Goal: Book appointment/travel/reservation

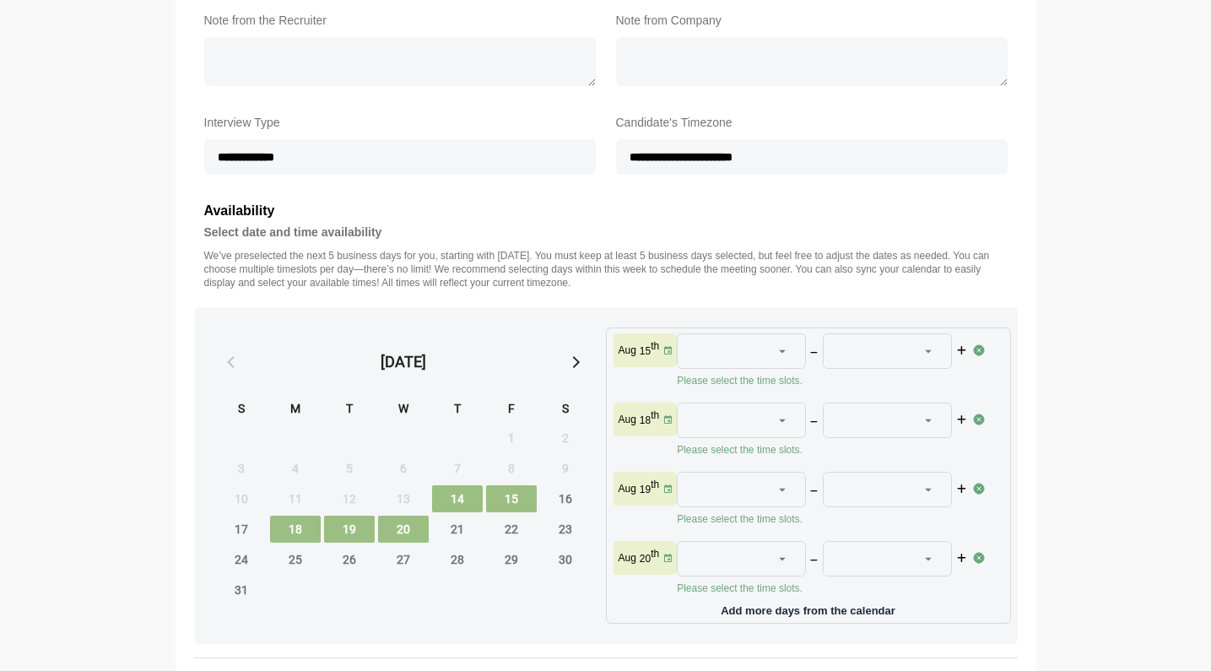
scroll to position [496, 0]
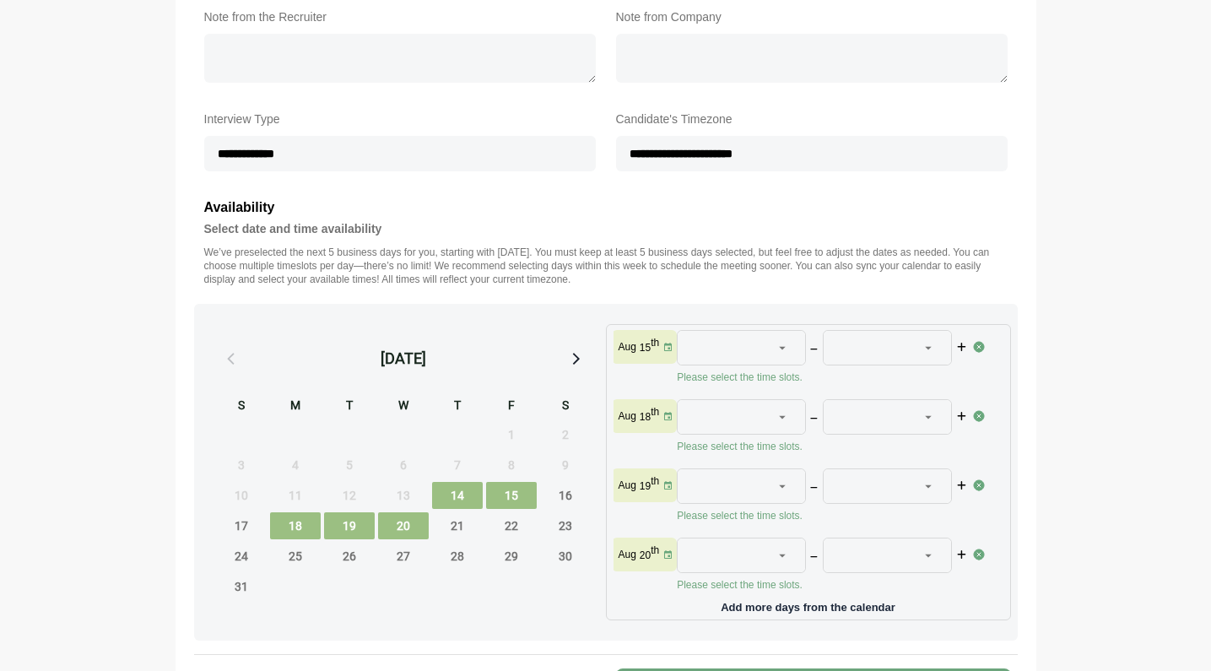
click at [291, 522] on span "18" at bounding box center [295, 525] width 51 height 27
click at [457, 500] on span "14" at bounding box center [457, 495] width 51 height 27
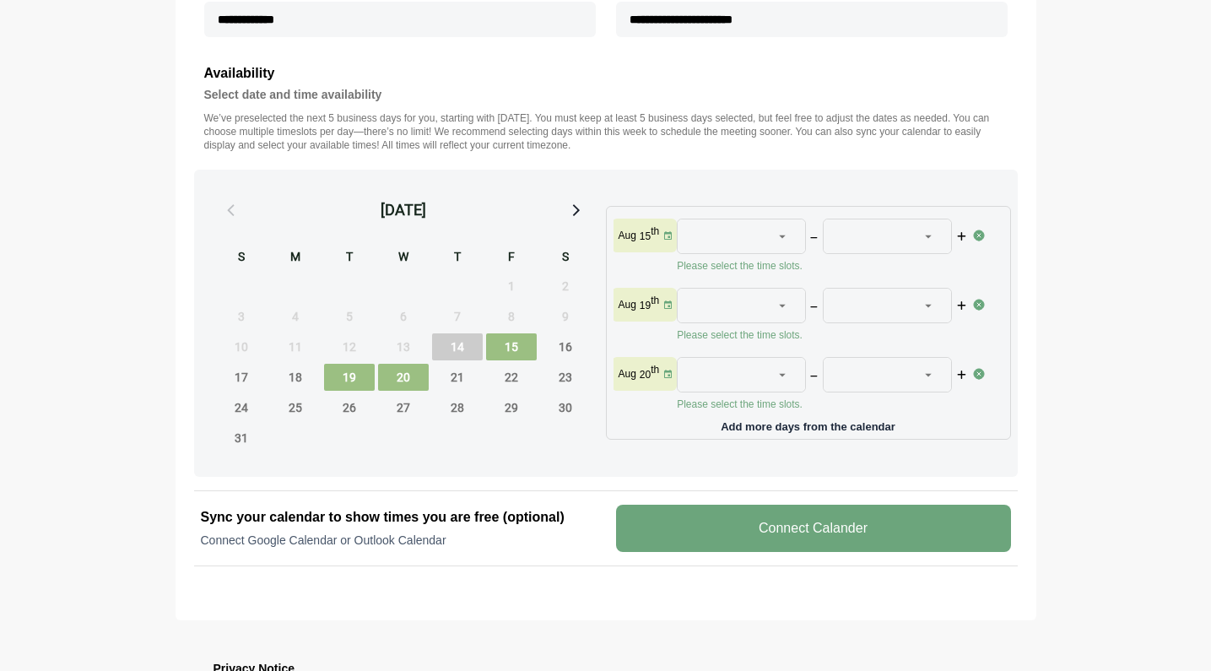
scroll to position [626, 0]
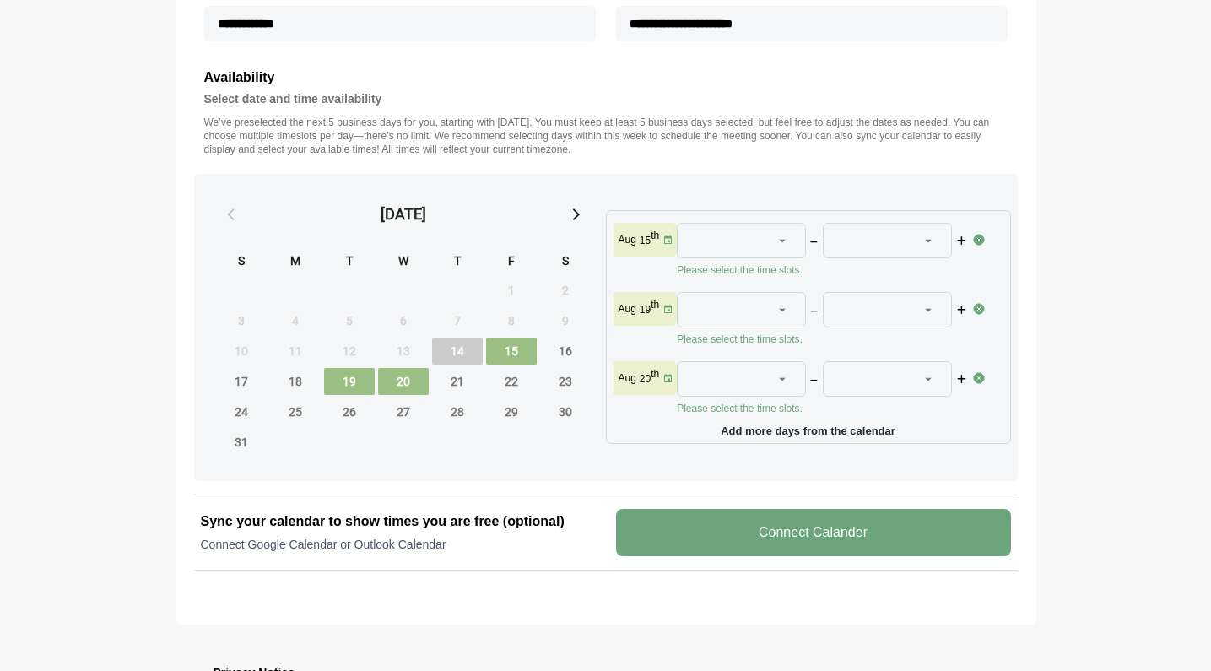
click at [786, 233] on icon at bounding box center [782, 240] width 15 height 15
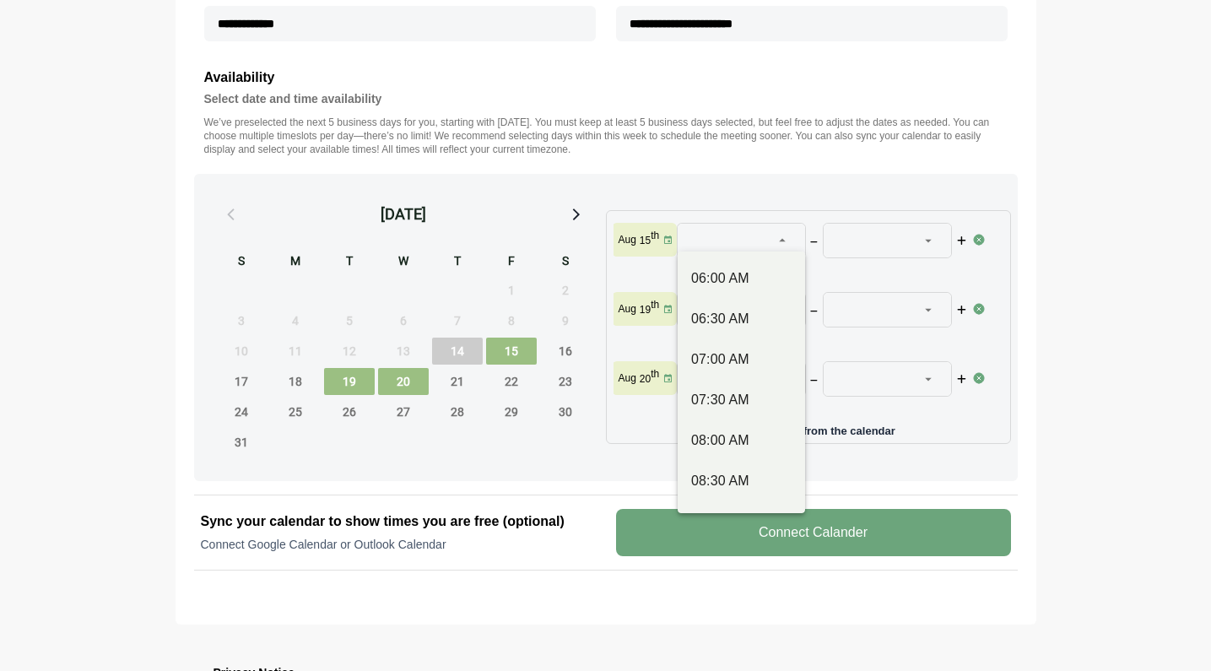
click at [786, 233] on icon at bounding box center [782, 240] width 15 height 15
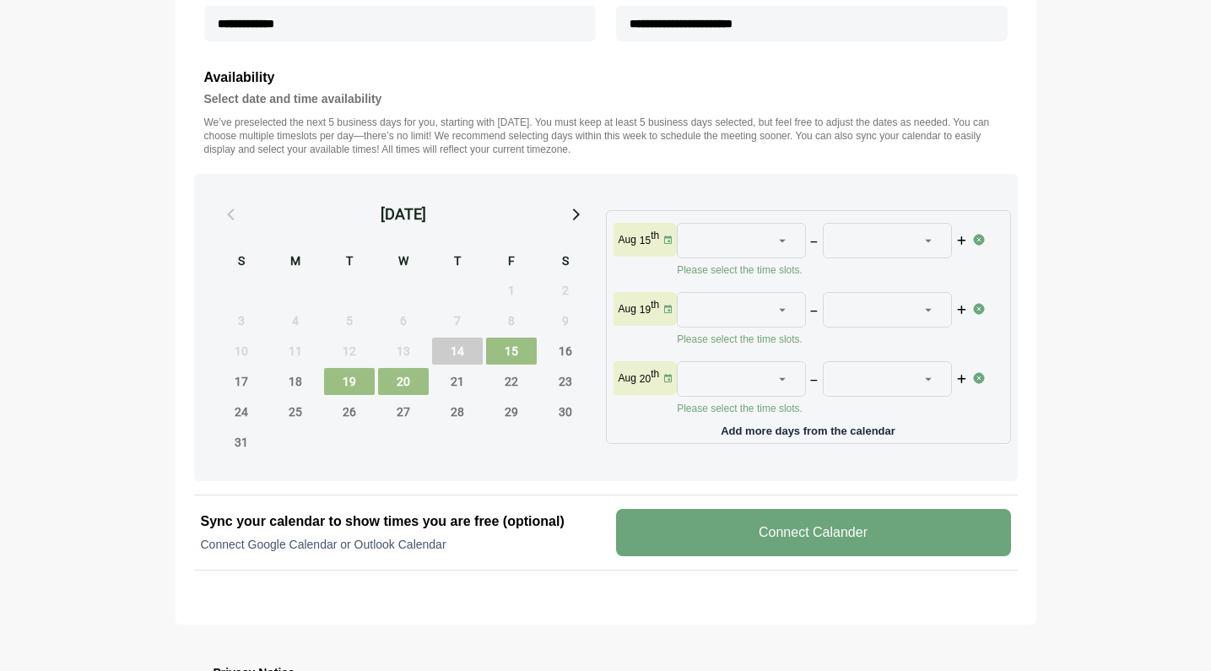
click at [463, 353] on span "14" at bounding box center [457, 351] width 51 height 27
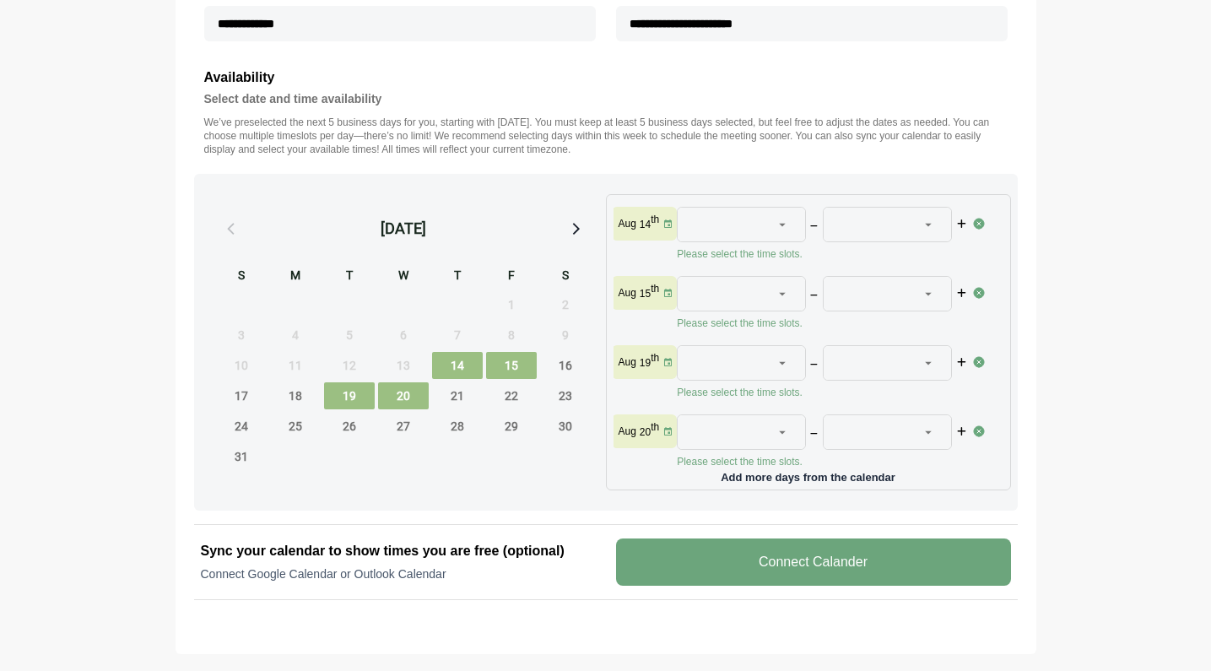
click at [978, 221] on img at bounding box center [979, 224] width 14 height 14
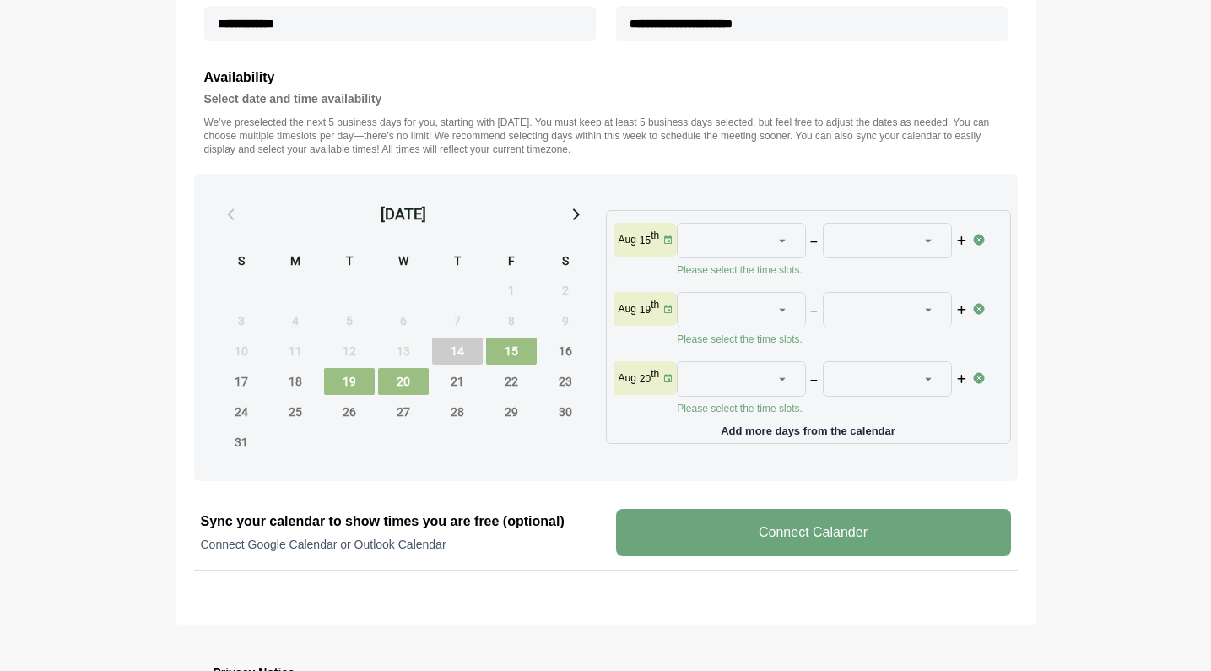
click at [761, 229] on div at bounding box center [731, 241] width 80 height 34
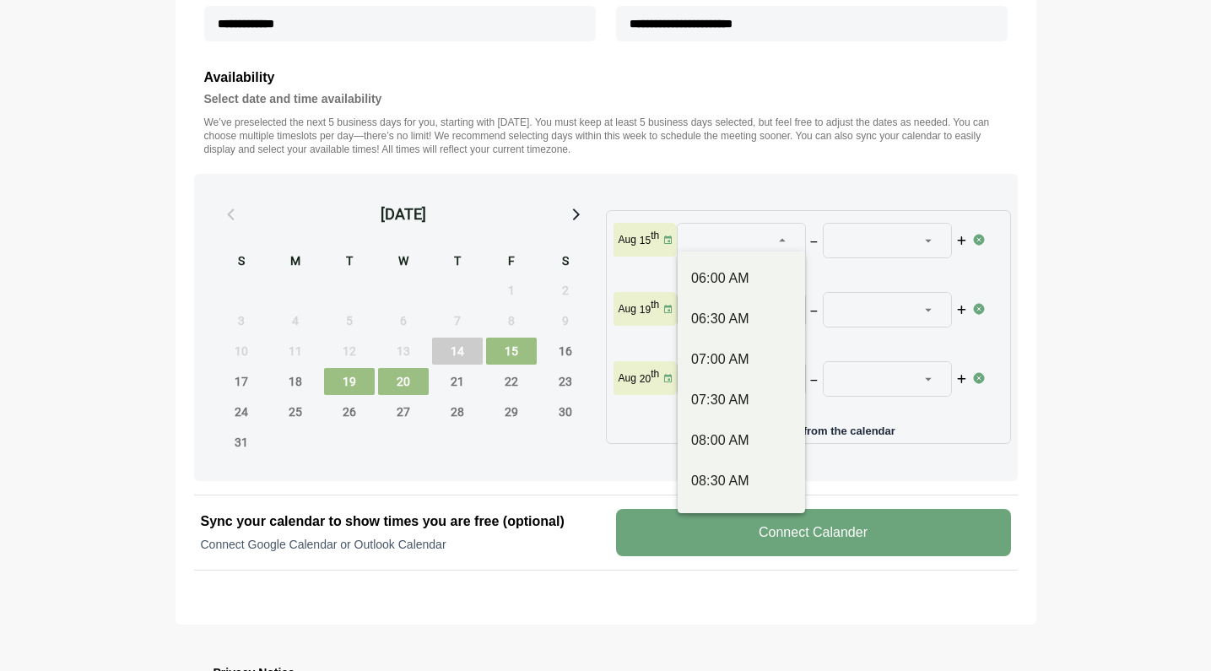
click at [347, 382] on span "19" at bounding box center [349, 381] width 51 height 27
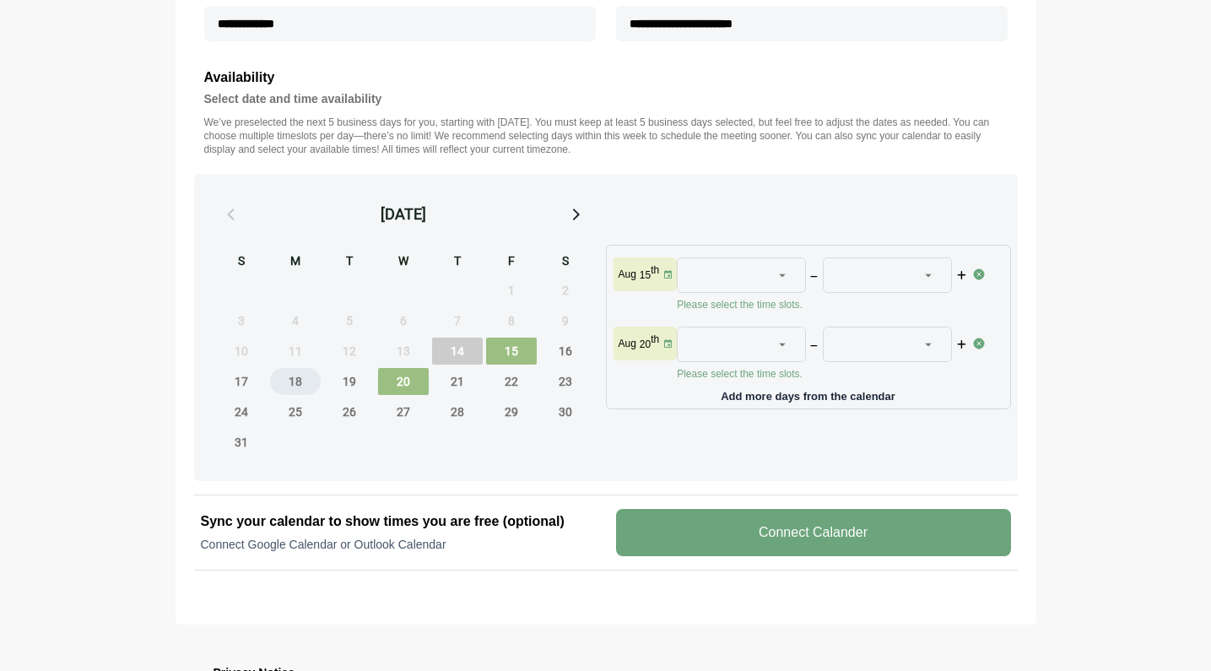
click at [298, 381] on span "18" at bounding box center [295, 381] width 51 height 27
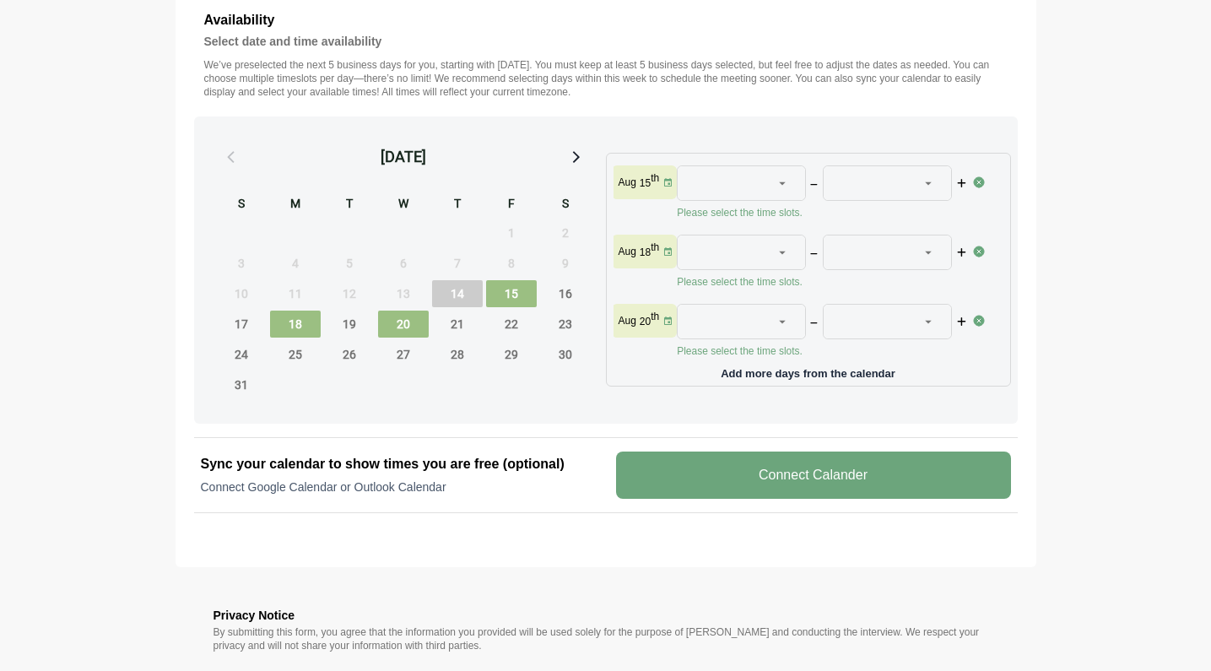
scroll to position [680, 0]
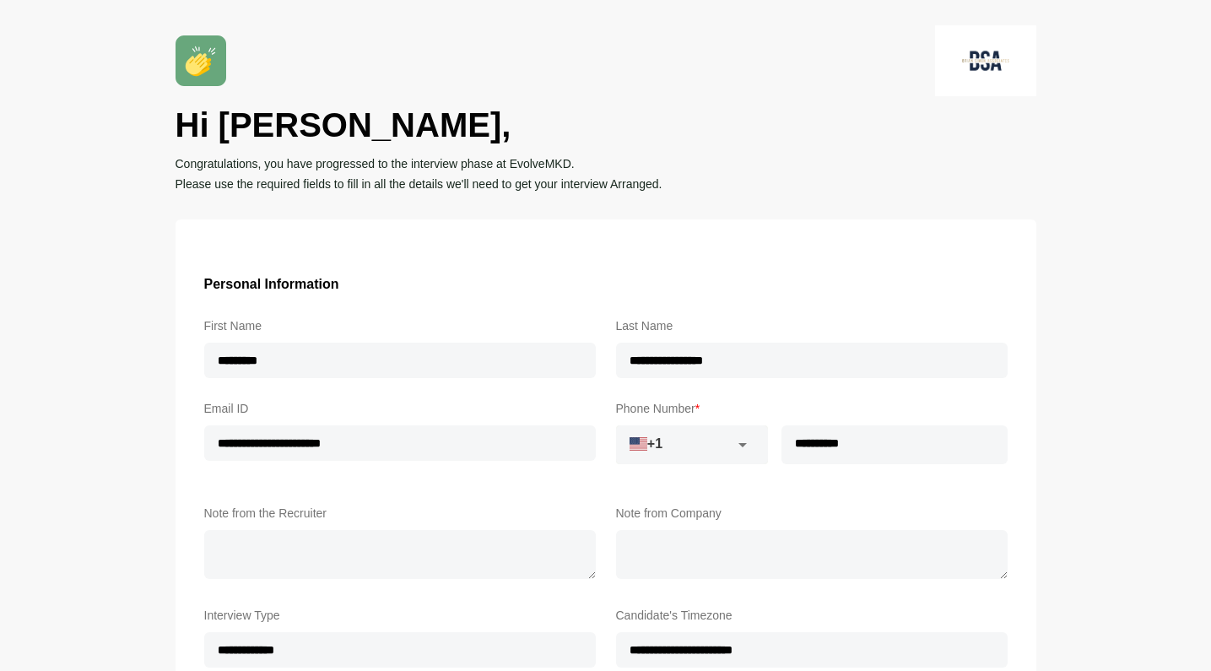
scroll to position [680, 0]
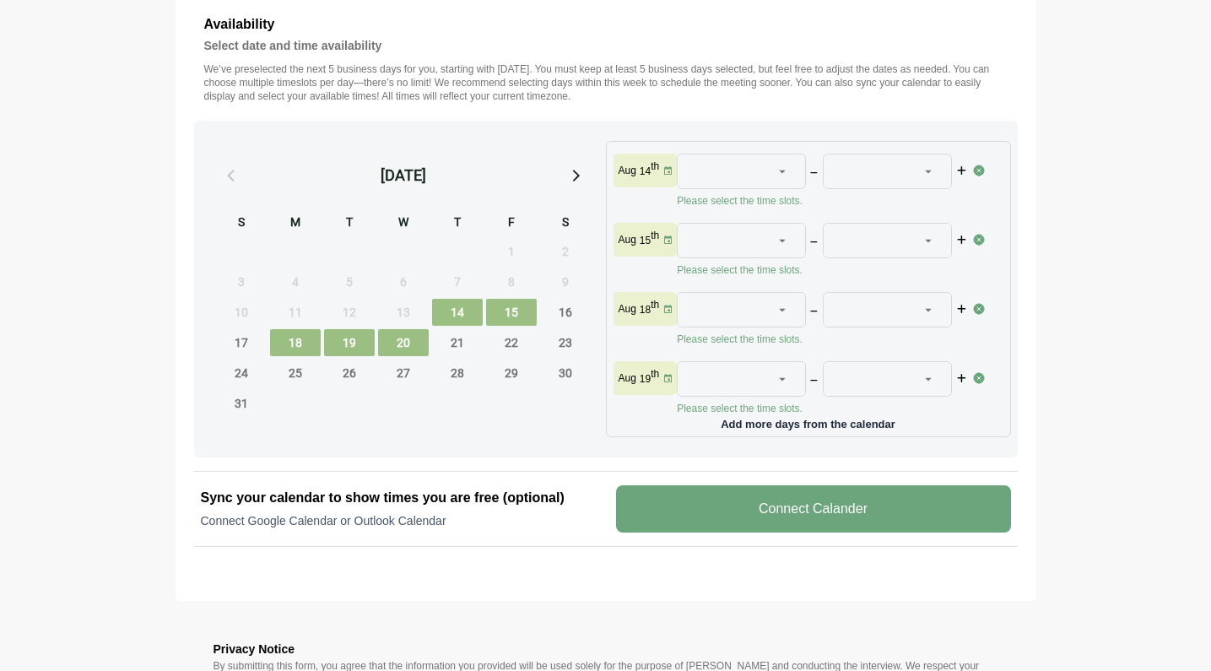
click at [279, 340] on span "18" at bounding box center [295, 342] width 51 height 27
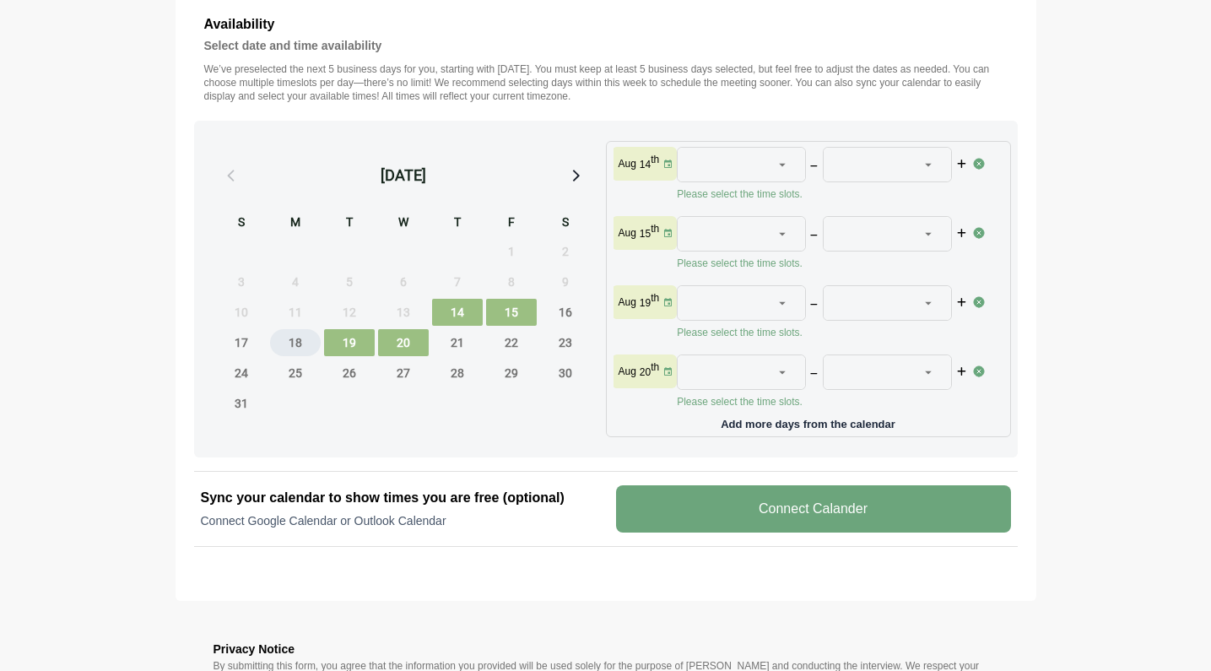
scroll to position [0, 0]
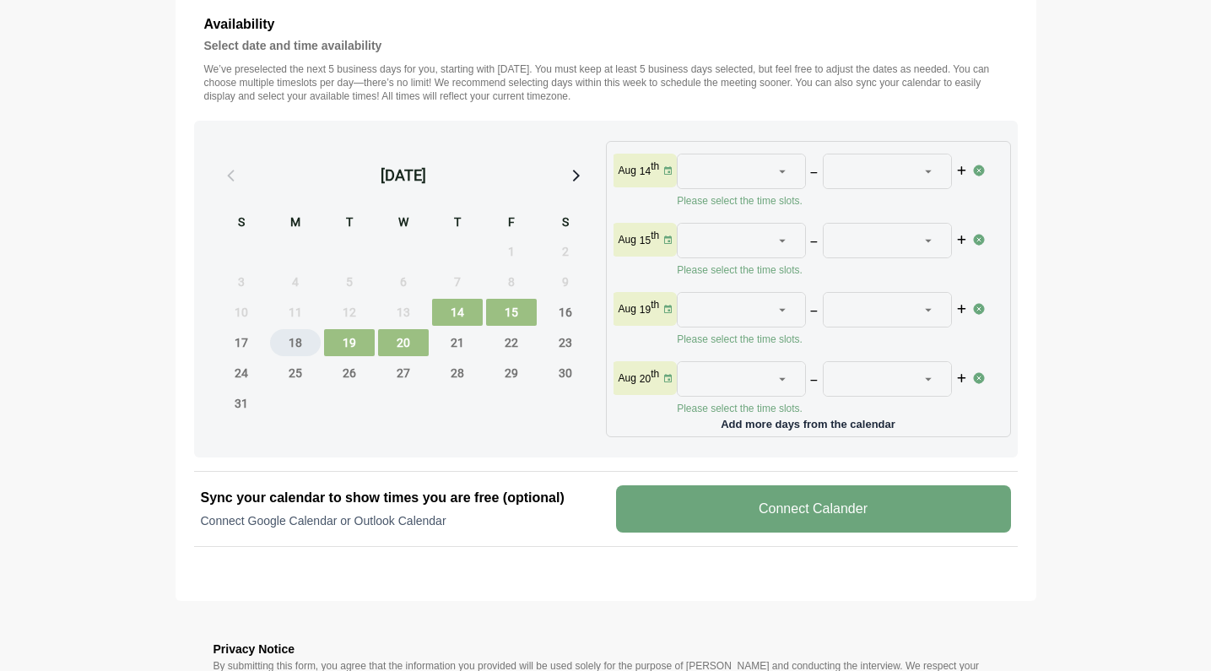
click at [297, 347] on span "18" at bounding box center [295, 342] width 51 height 27
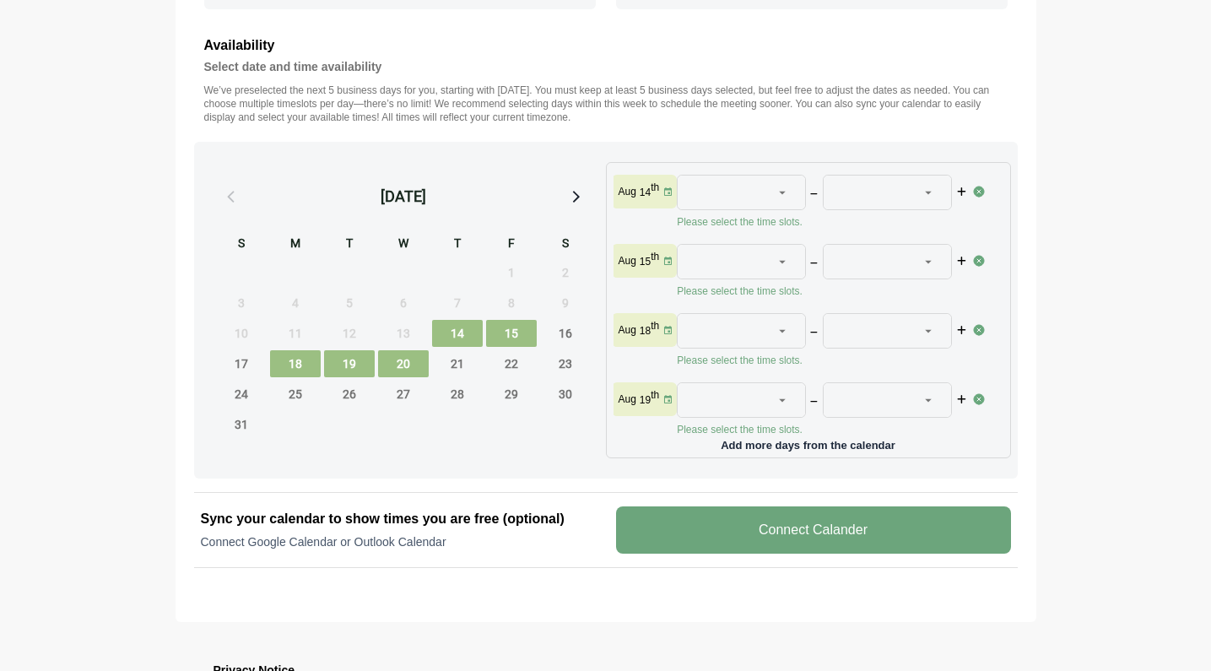
scroll to position [655, 0]
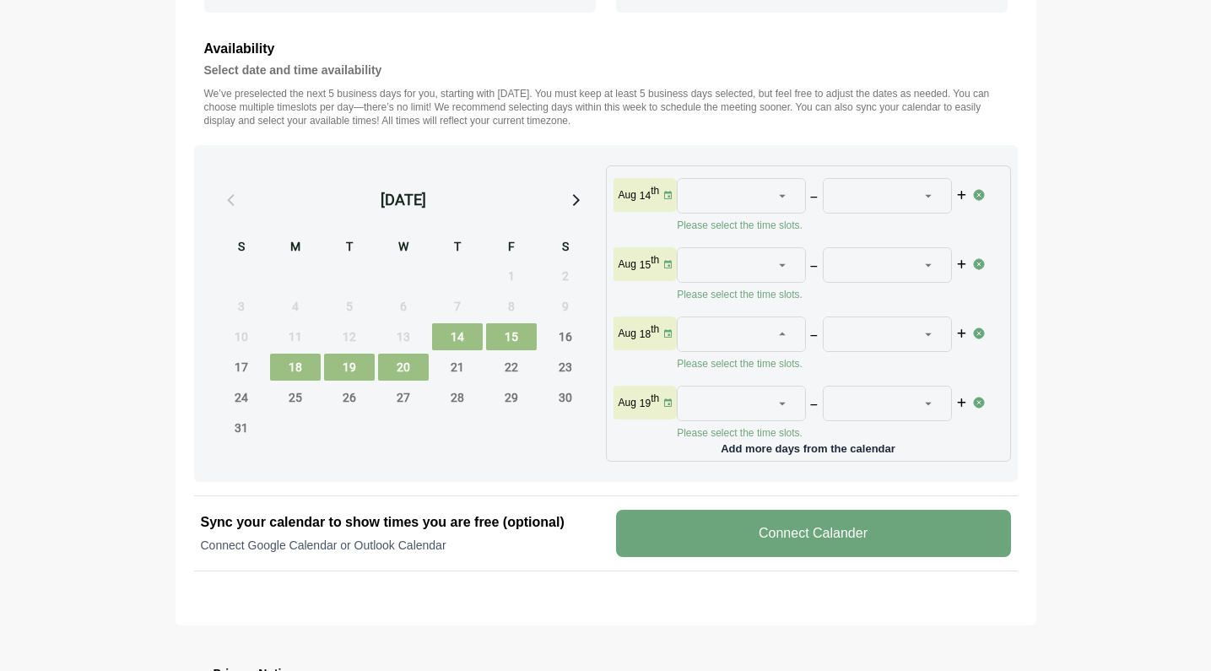
click at [778, 333] on icon at bounding box center [782, 334] width 15 height 15
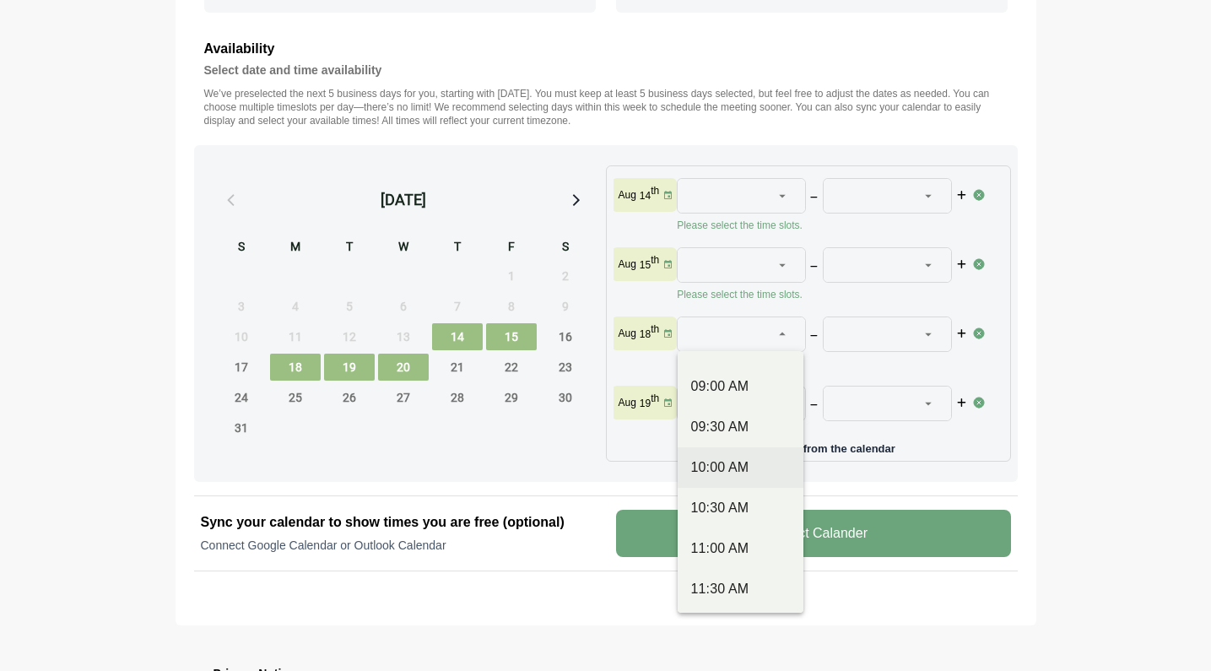
scroll to position [238, 0]
click at [733, 582] on div "11:30 AM" at bounding box center [740, 586] width 99 height 20
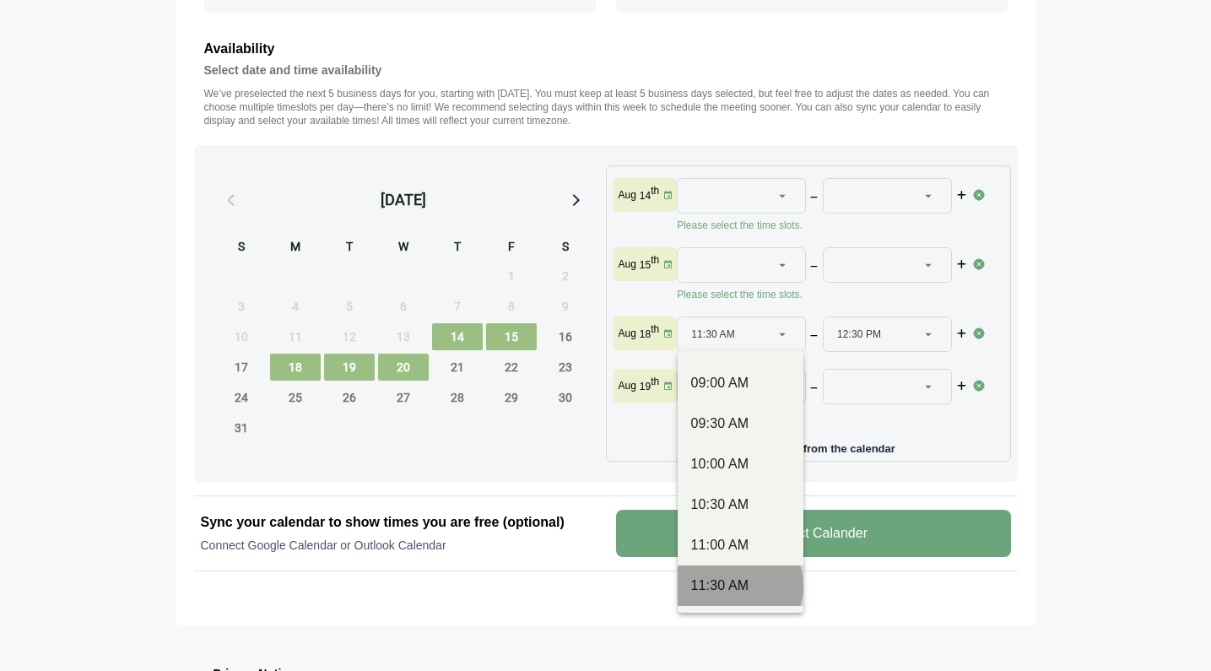
type input "********"
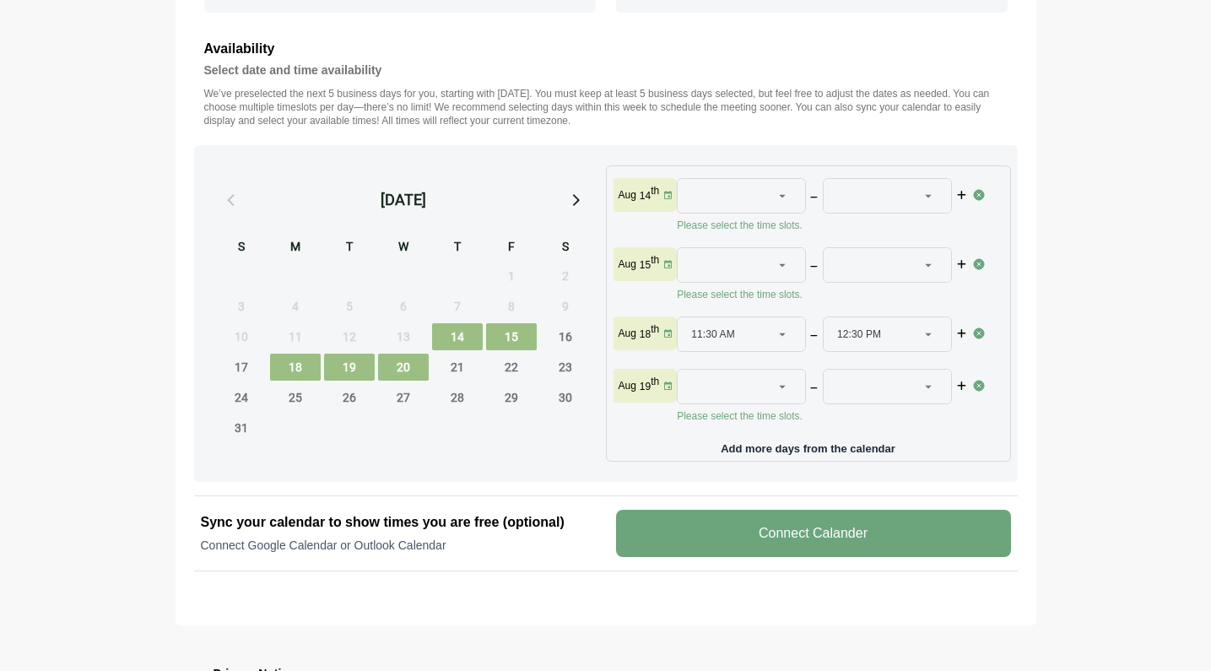
click at [929, 333] on icon at bounding box center [928, 334] width 15 height 15
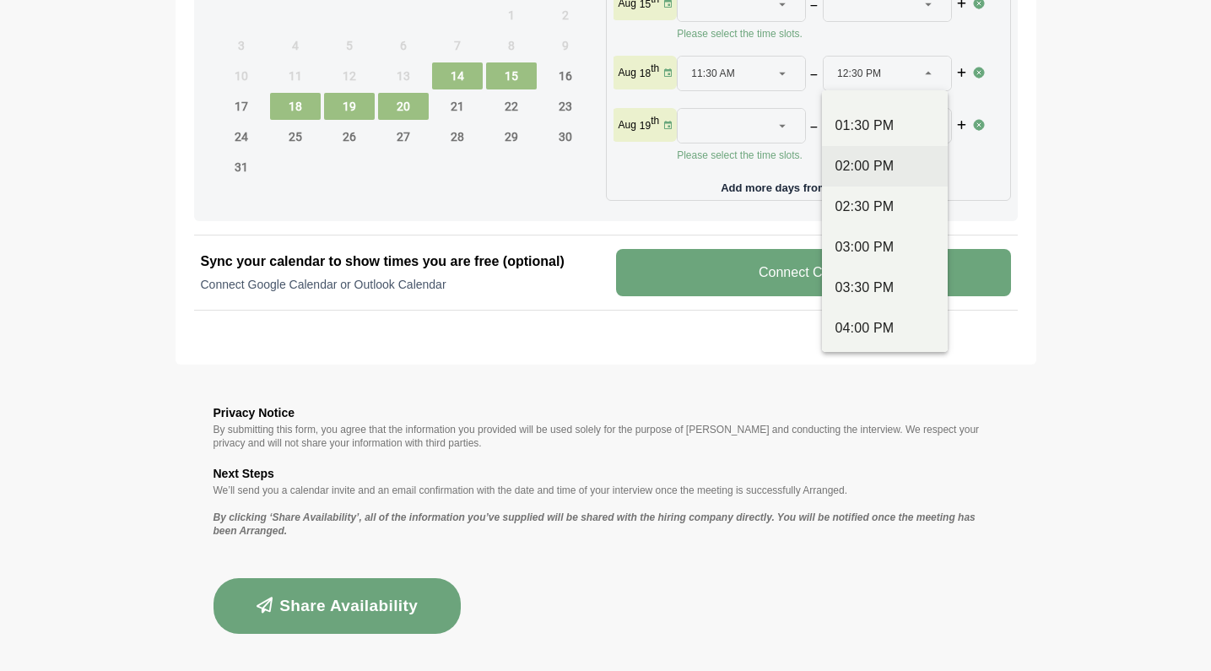
scroll to position [574, 0]
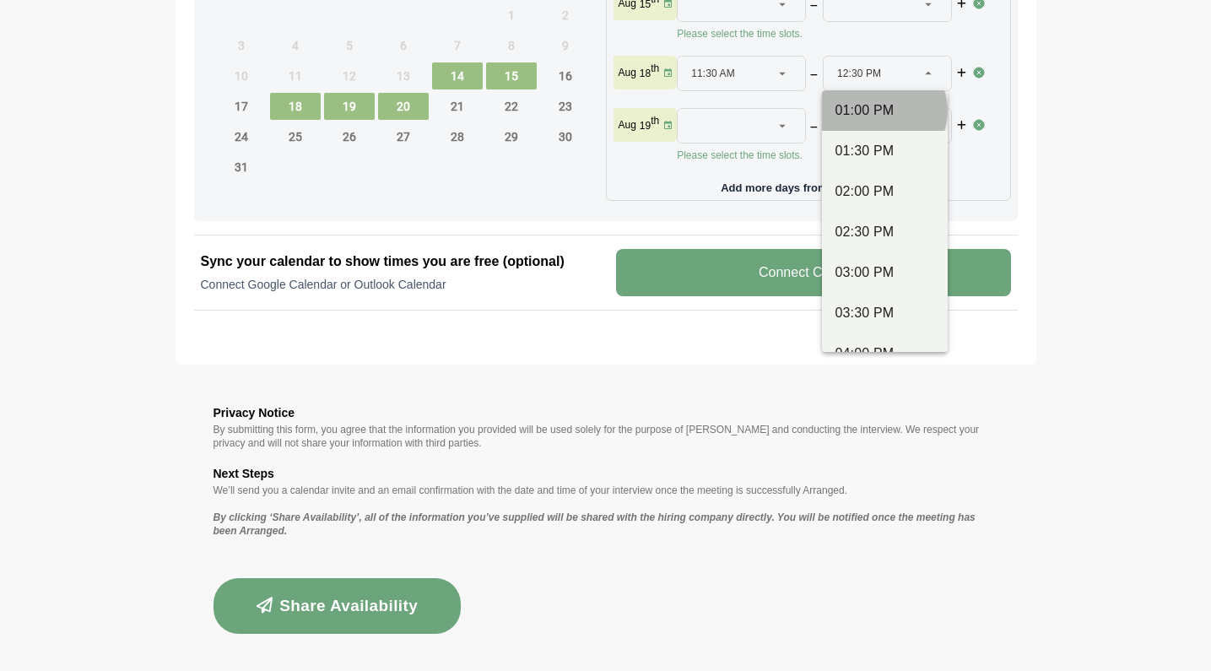
click at [867, 110] on div "01:00 PM" at bounding box center [885, 110] width 99 height 20
type input "********"
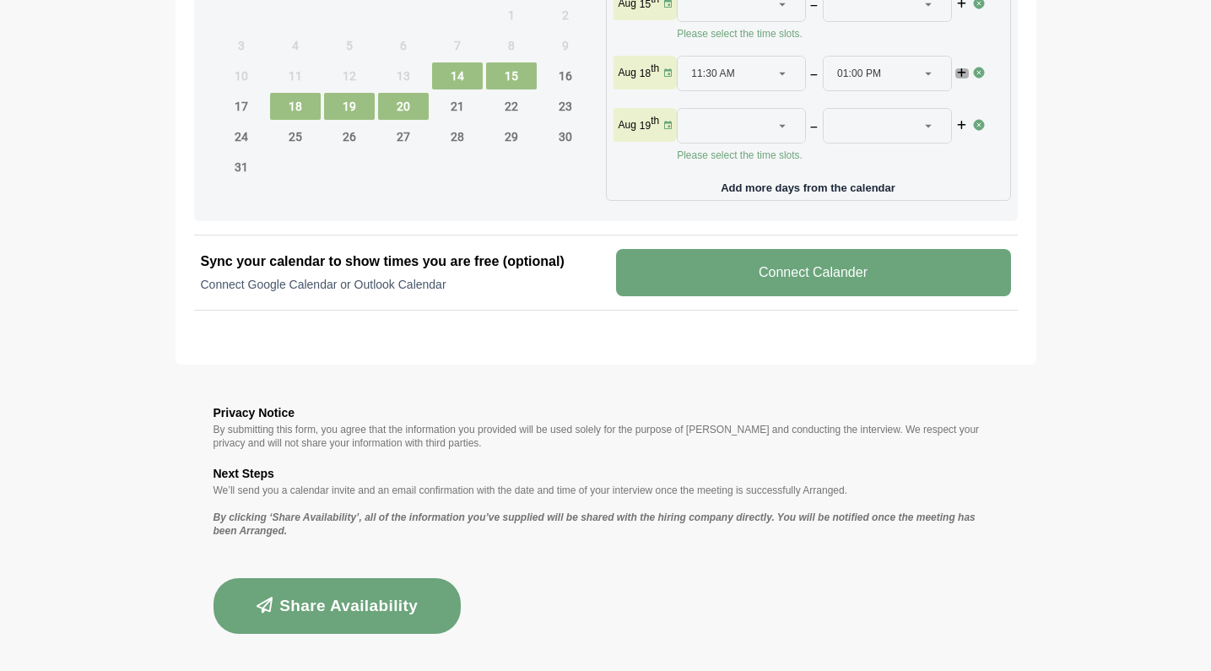
click at [961, 74] on icon "button" at bounding box center [962, 73] width 12 height 10
click at [789, 113] on div at bounding box center [784, 114] width 24 height 34
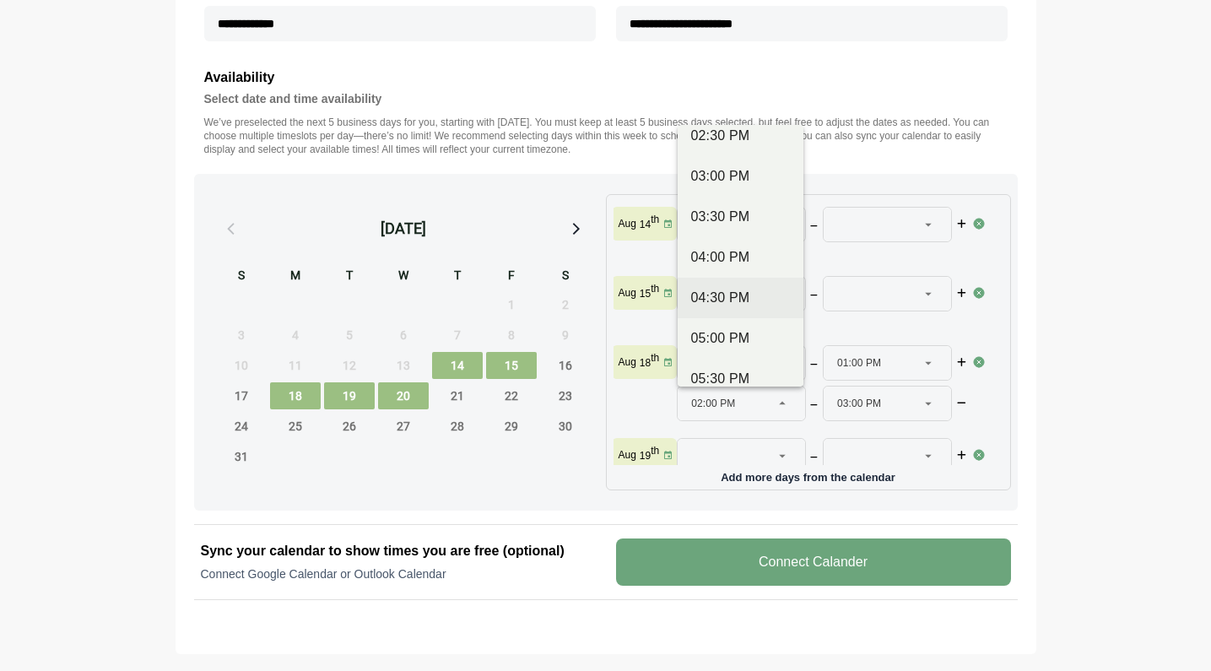
scroll to position [708, 0]
click at [745, 329] on div "05:00 PM" at bounding box center [740, 335] width 99 height 20
type input "********"
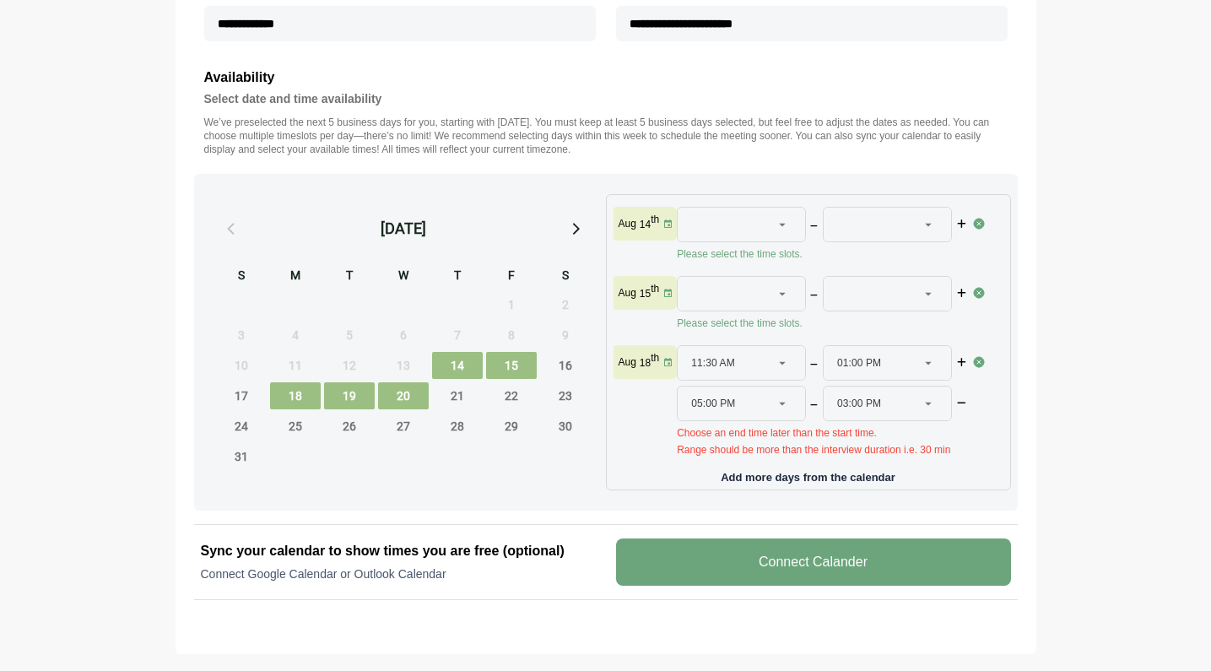
scroll to position [3, 0]
click at [925, 401] on icon at bounding box center [928, 400] width 15 height 15
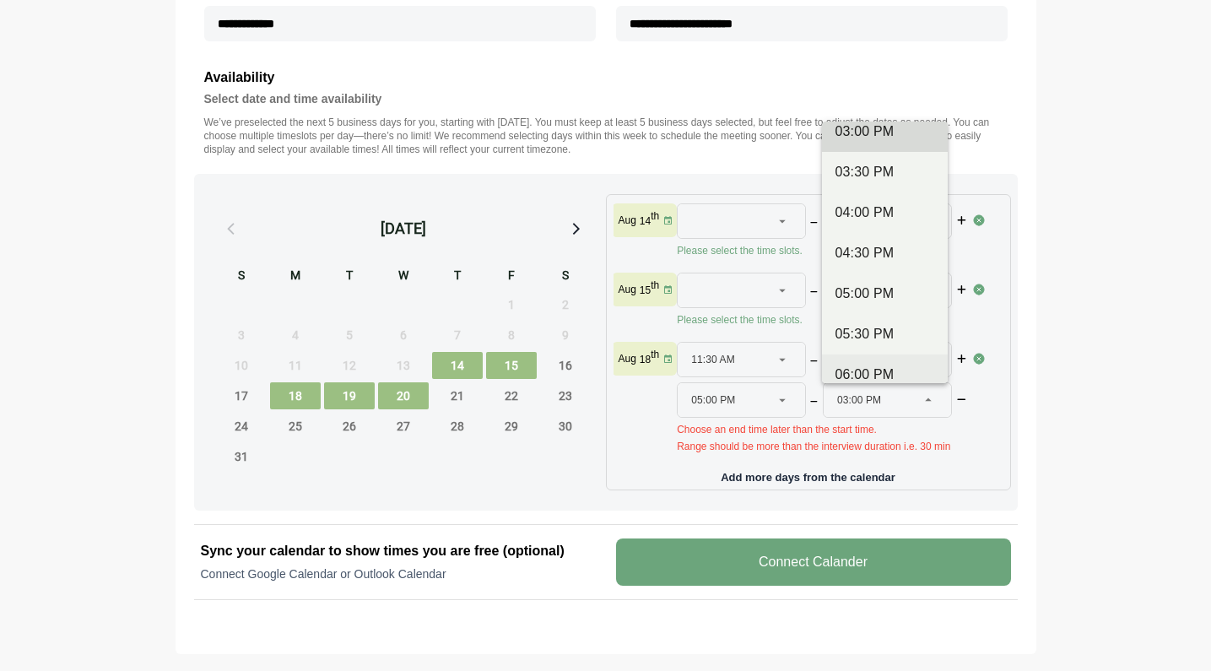
scroll to position [763, 0]
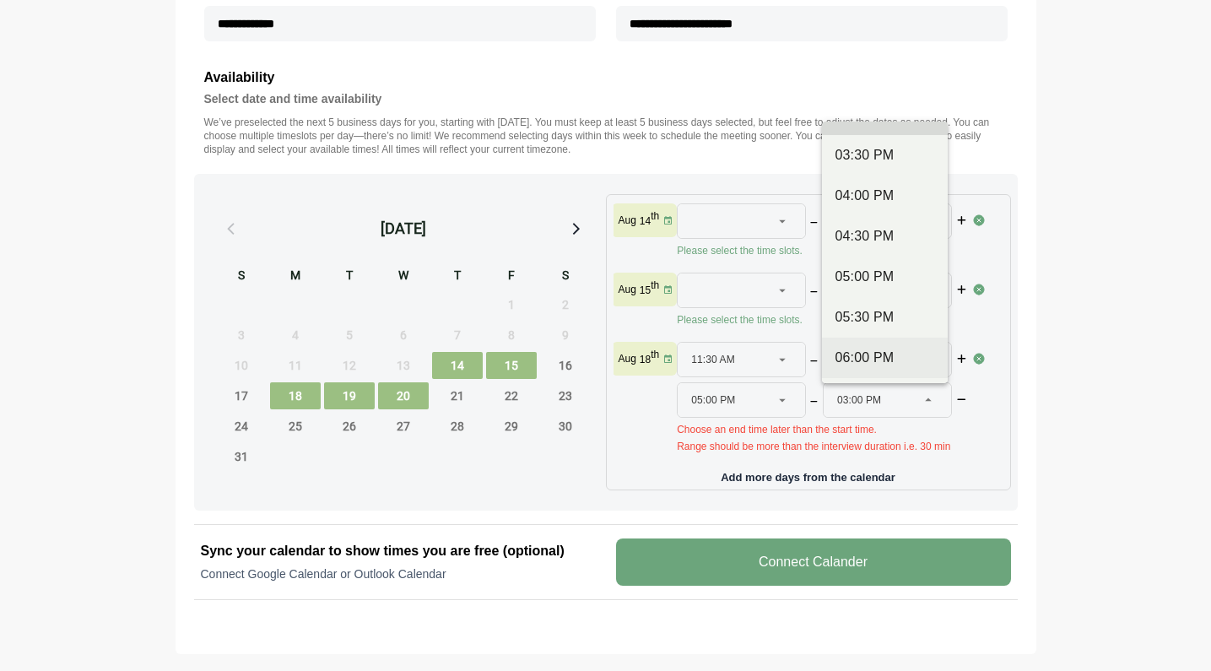
click at [893, 348] on div "06:00 PM" at bounding box center [885, 358] width 99 height 20
type input "********"
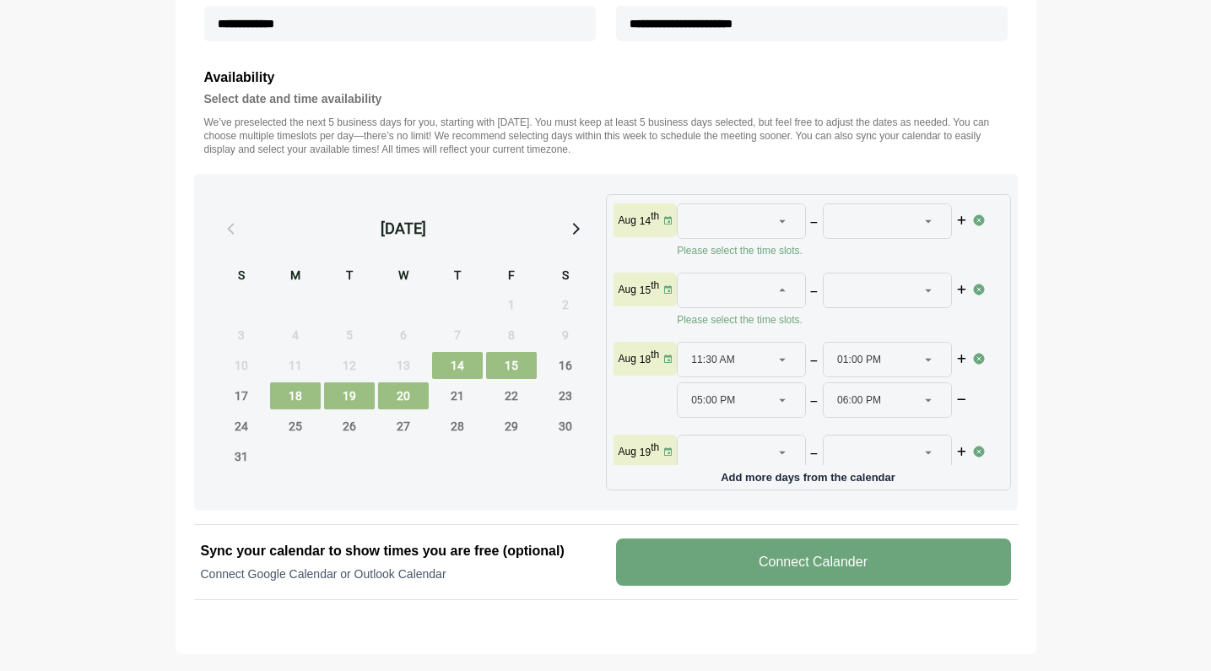
click at [779, 292] on icon at bounding box center [782, 290] width 15 height 15
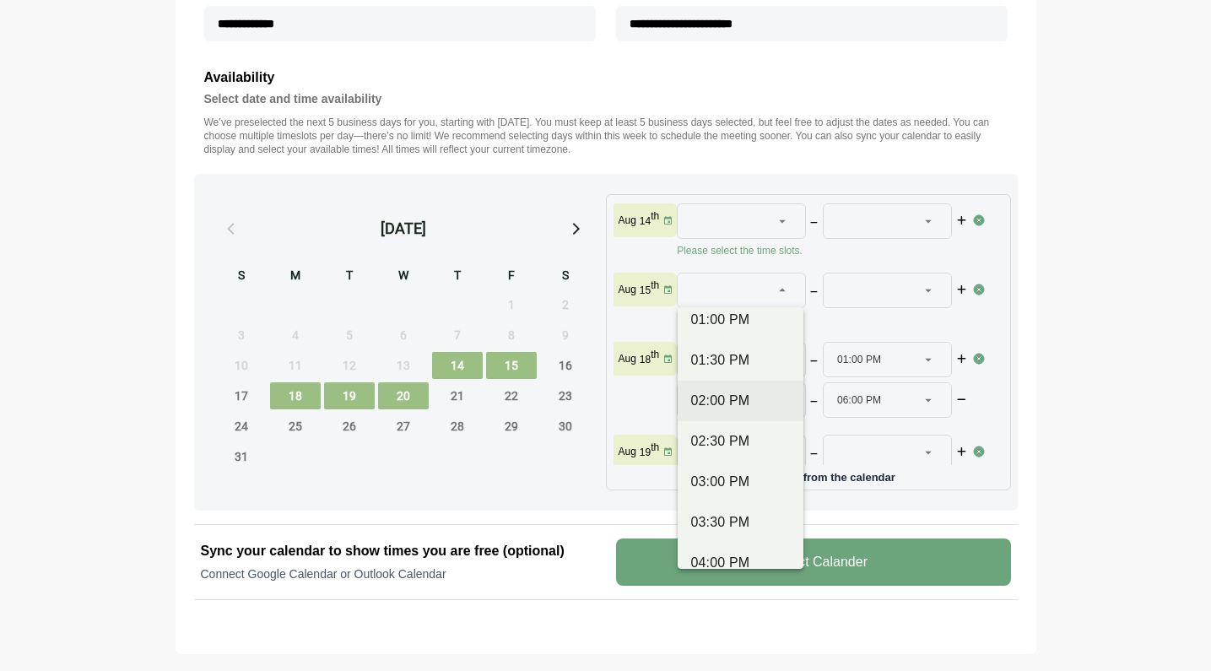
scroll to position [613, 0]
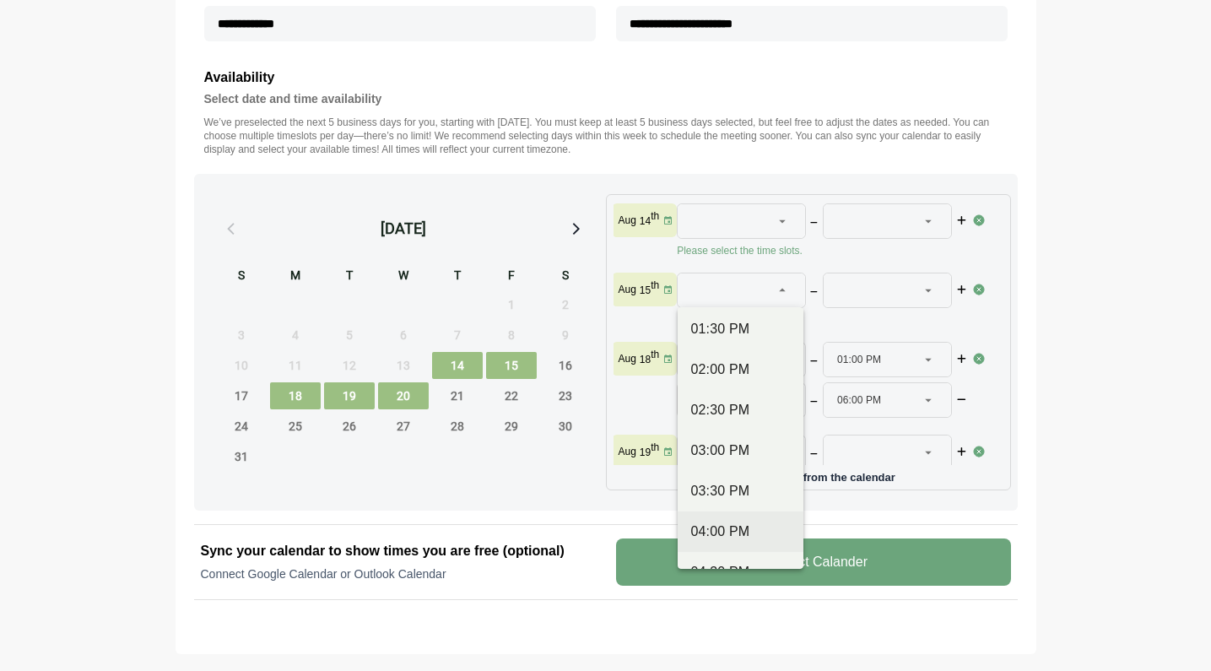
click at [736, 527] on div "04:00 PM" at bounding box center [740, 532] width 99 height 20
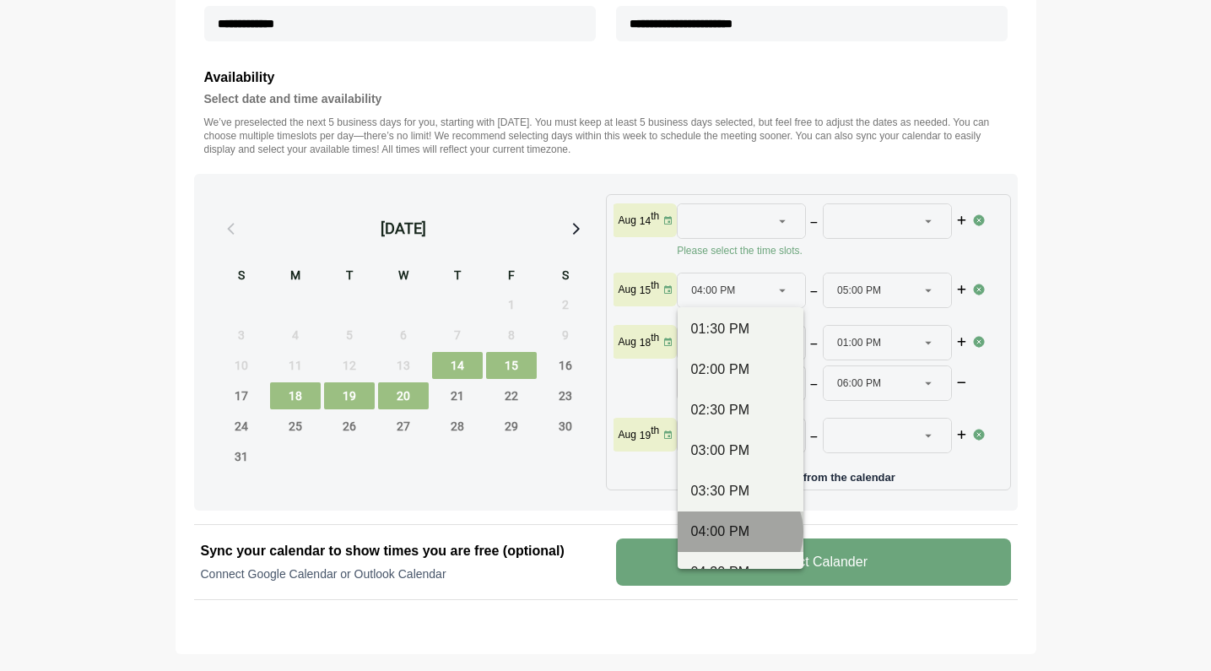
type input "********"
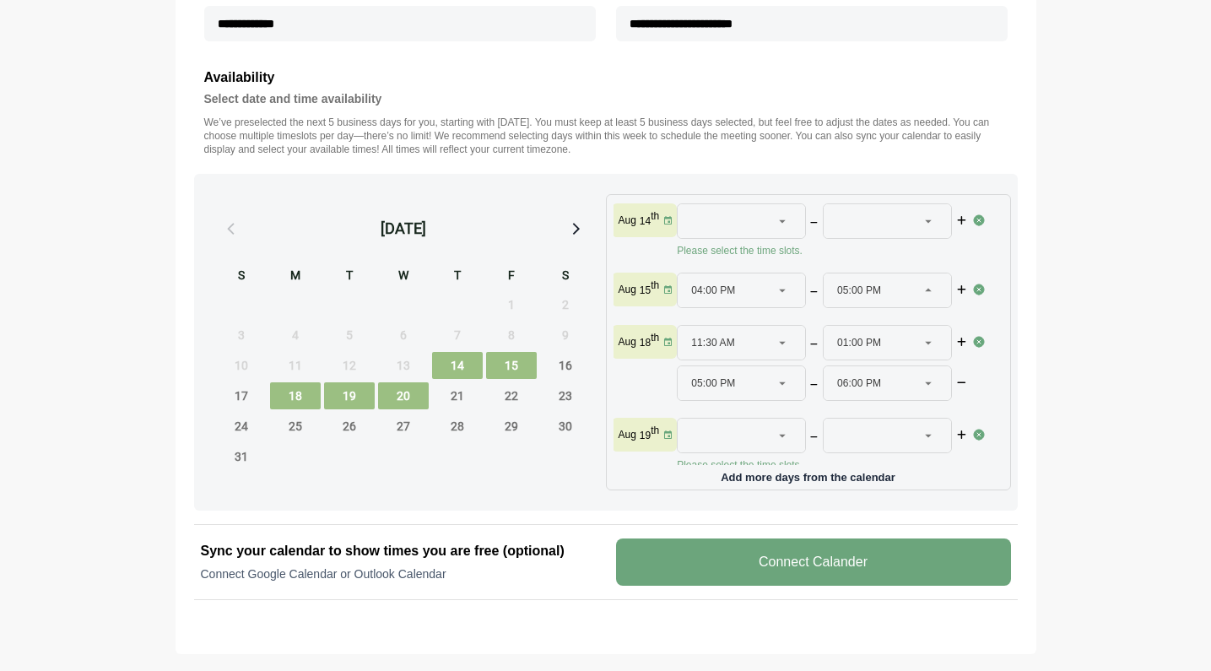
click at [927, 290] on icon at bounding box center [928, 290] width 15 height 15
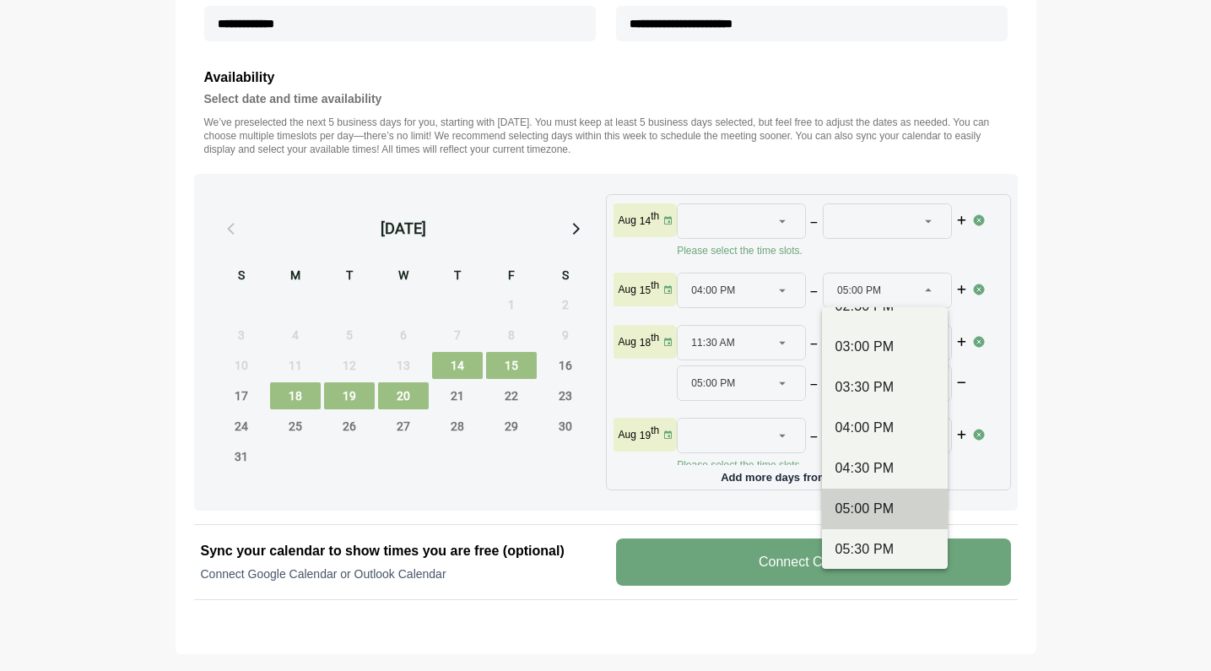
scroll to position [785, 0]
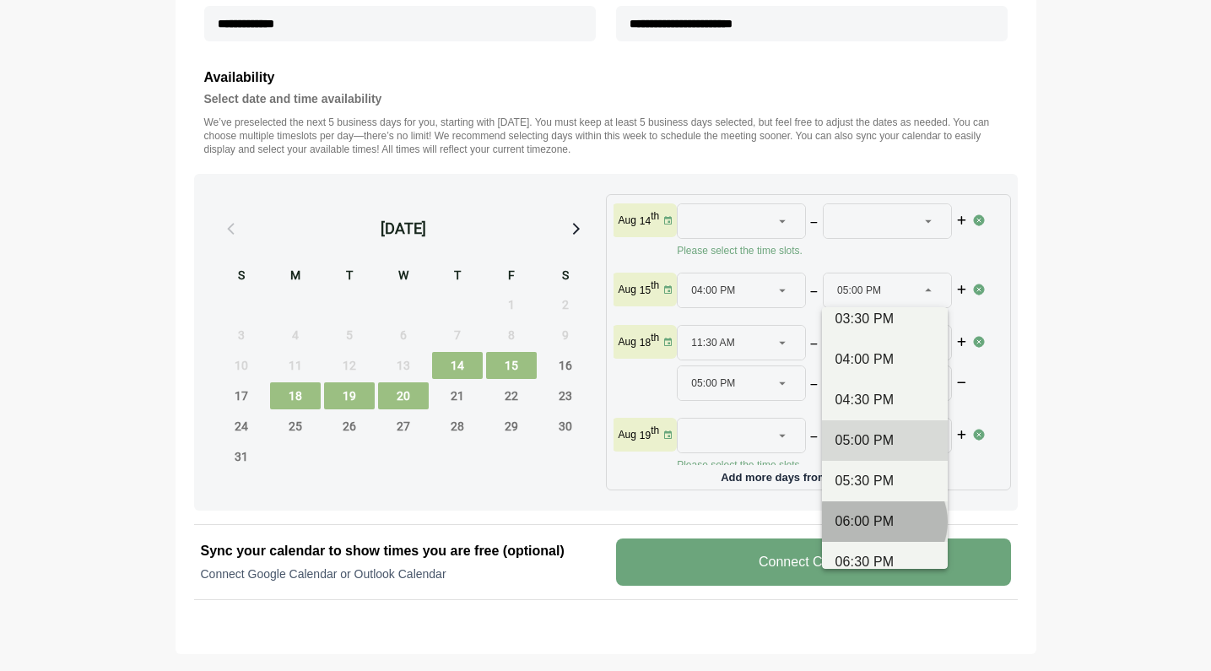
click at [872, 517] on div "06:00 PM" at bounding box center [885, 522] width 99 height 20
type input "********"
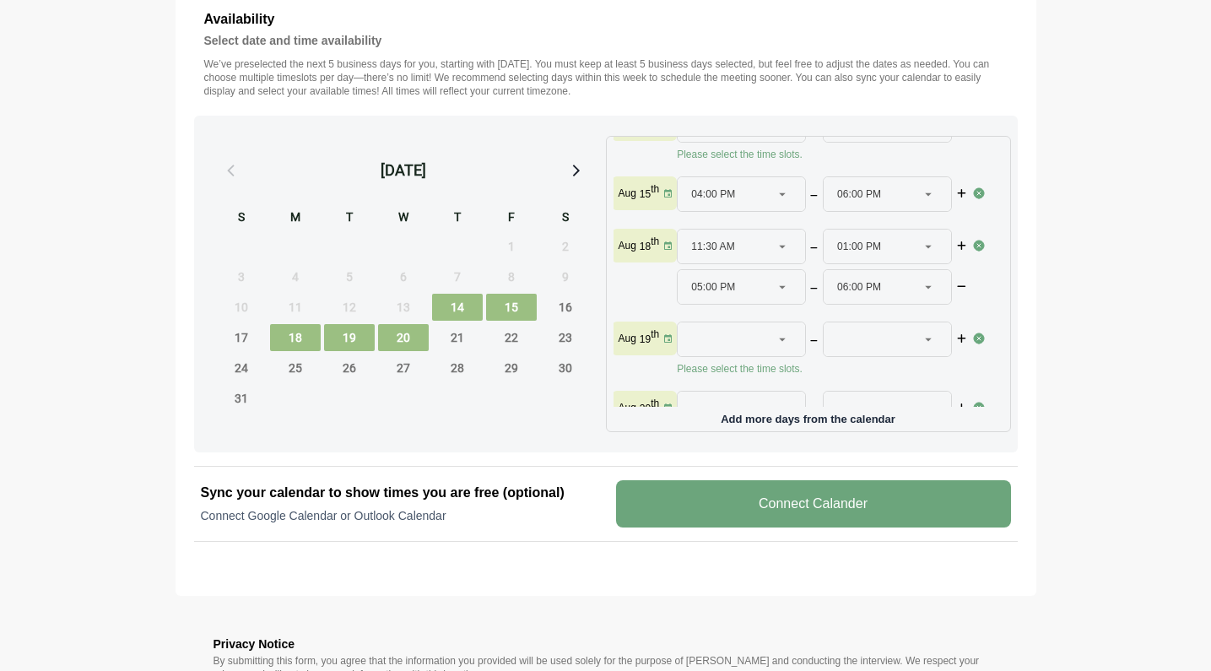
scroll to position [52, 0]
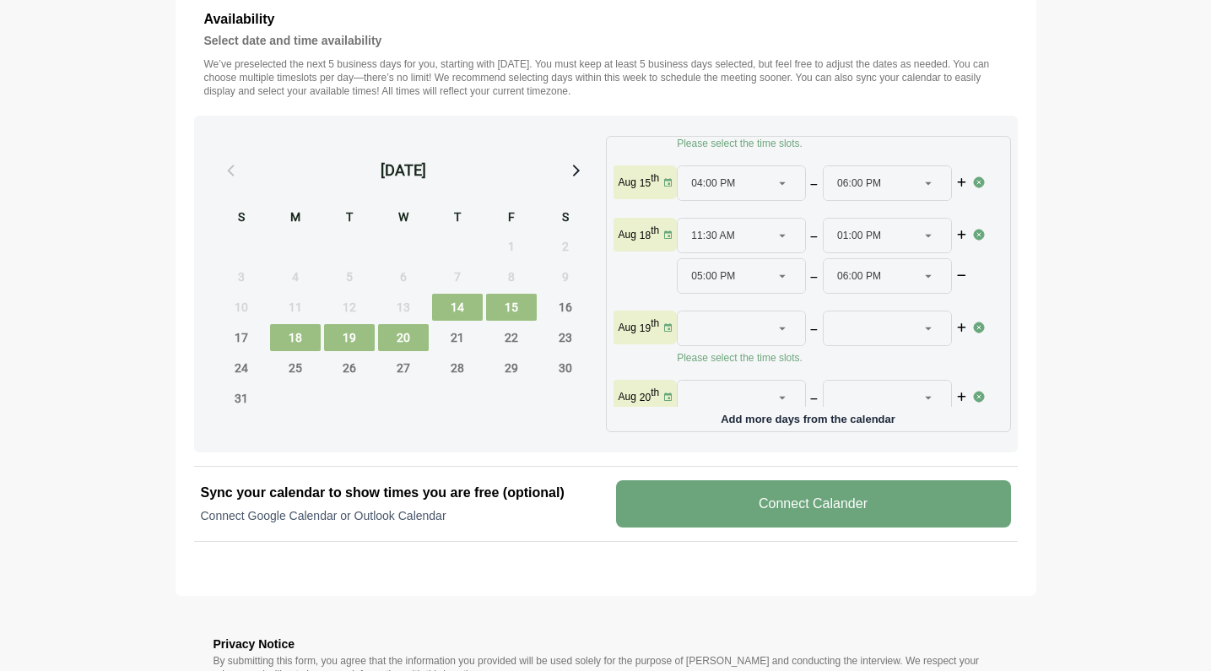
click at [780, 327] on icon at bounding box center [782, 328] width 15 height 15
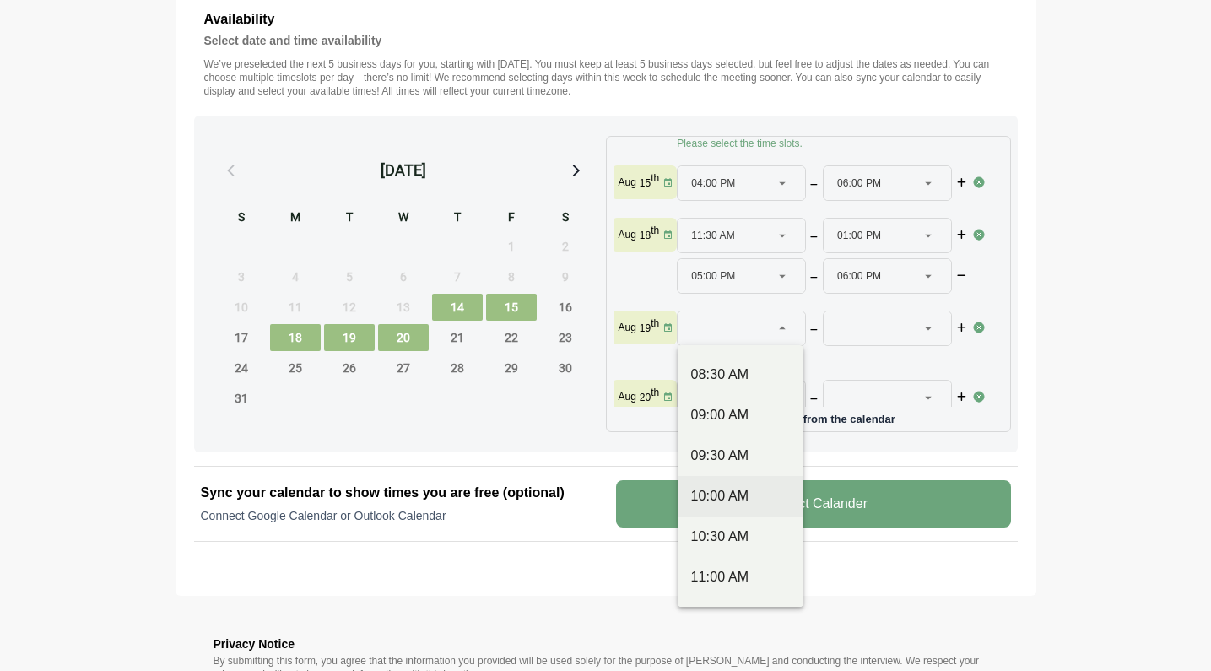
scroll to position [227, 0]
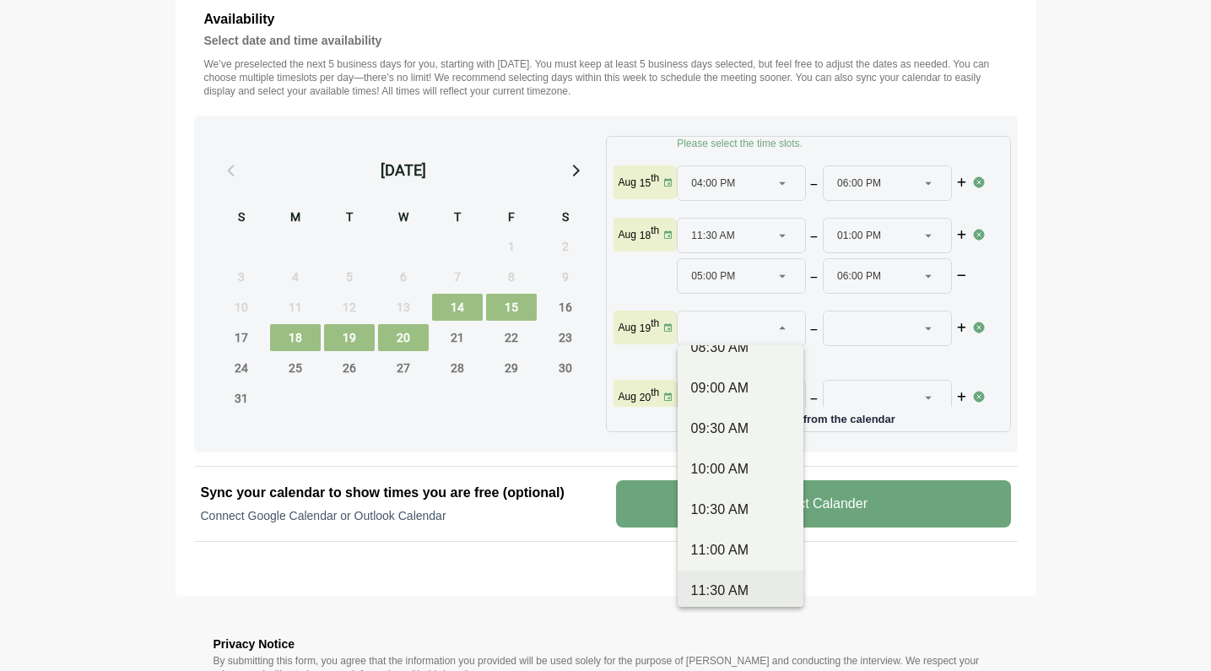
click at [748, 585] on div "11:30 AM" at bounding box center [740, 591] width 99 height 20
type input "********"
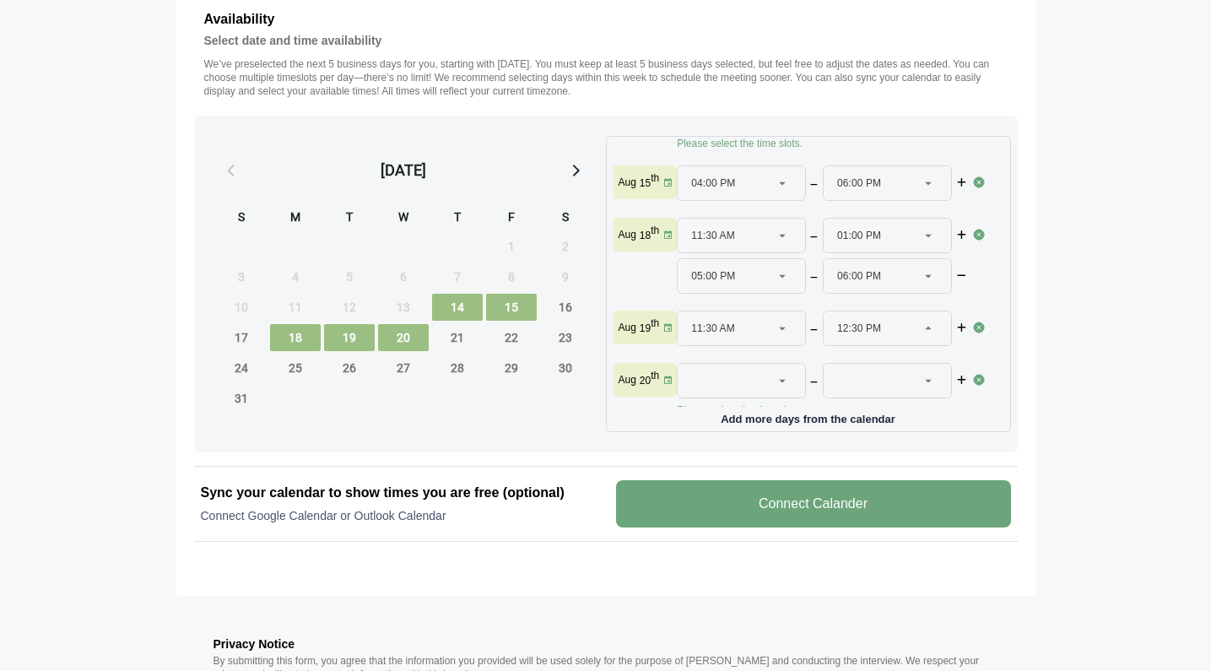
click at [931, 329] on icon at bounding box center [928, 328] width 15 height 15
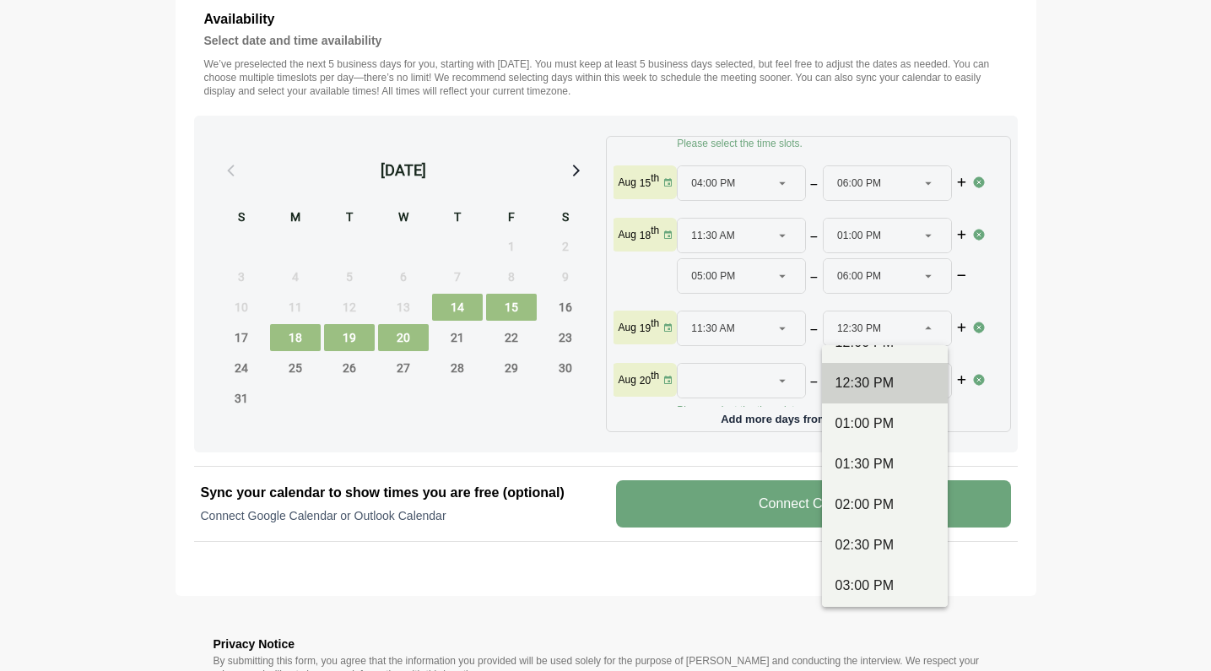
scroll to position [508, 0]
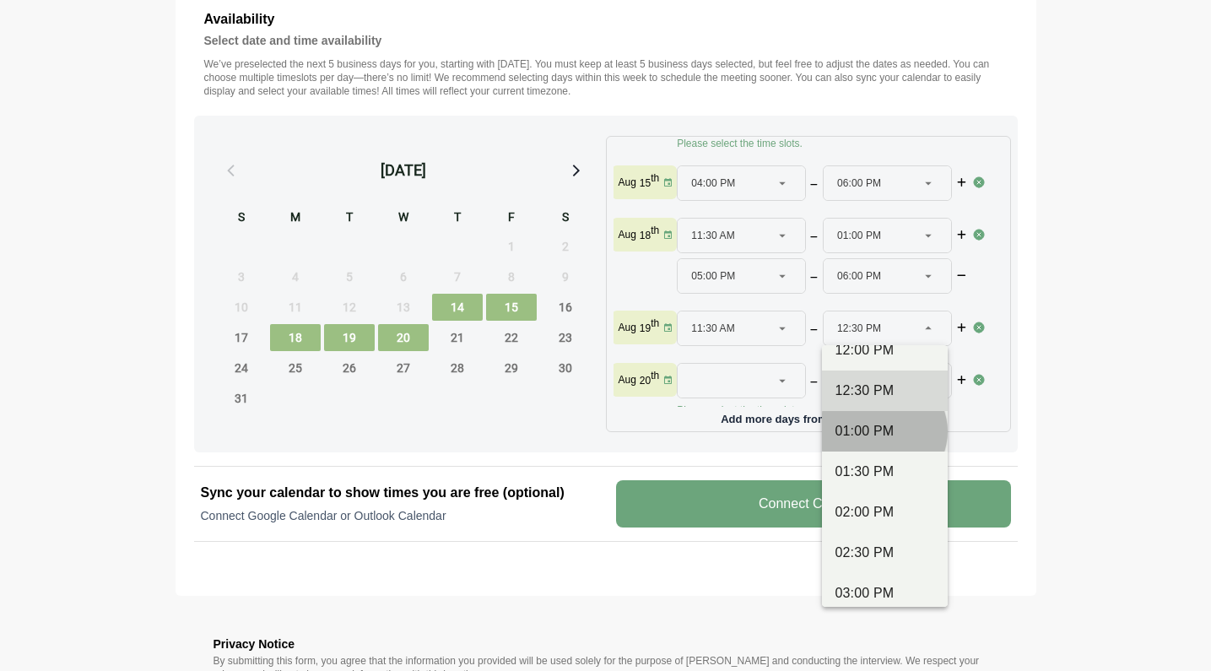
click at [895, 439] on div "01:00 PM" at bounding box center [885, 431] width 99 height 20
type input "********"
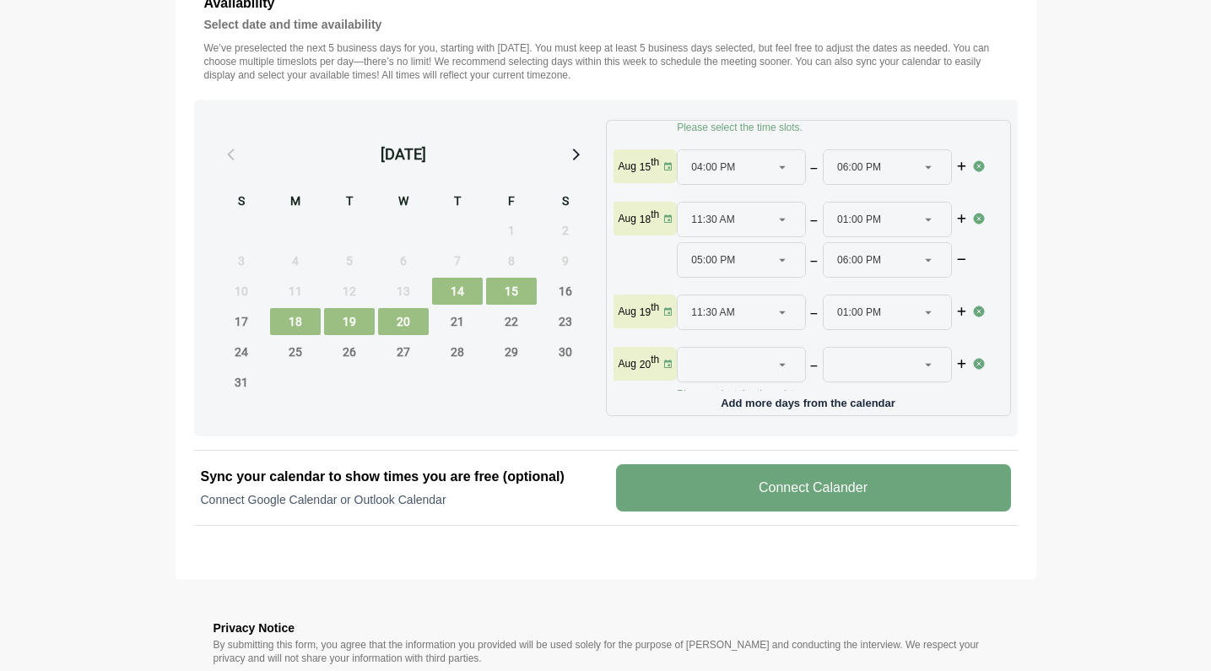
scroll to position [728, 0]
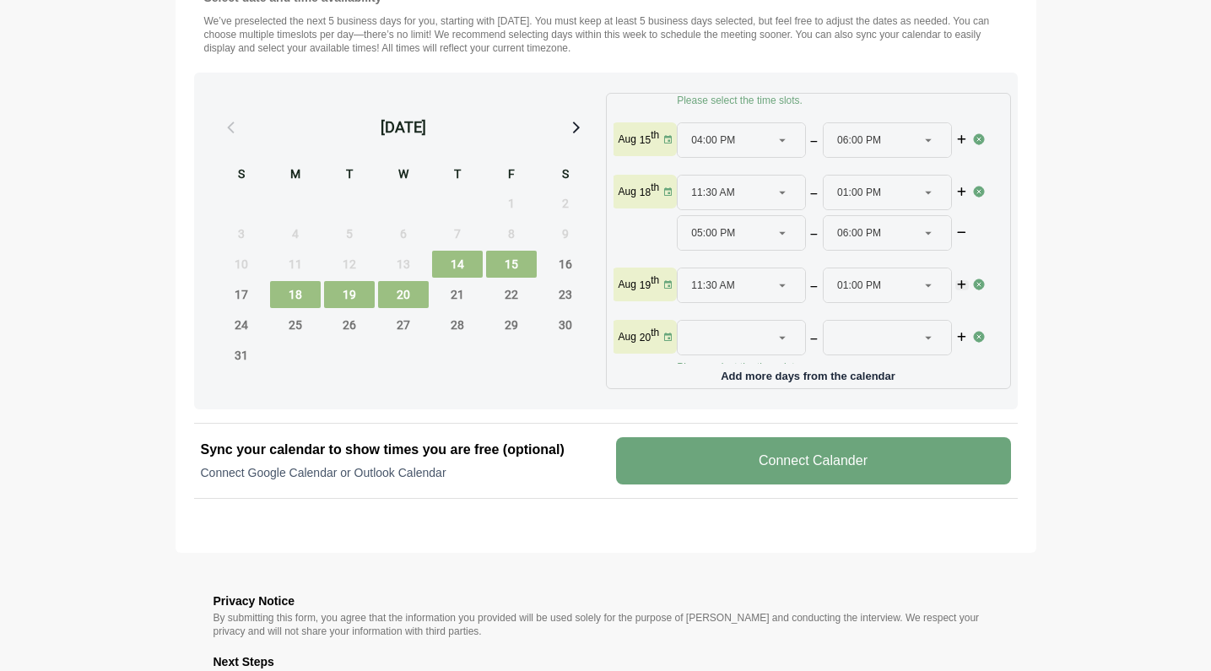
click at [962, 286] on icon "button" at bounding box center [962, 285] width 12 height 10
click at [788, 324] on div at bounding box center [784, 326] width 24 height 34
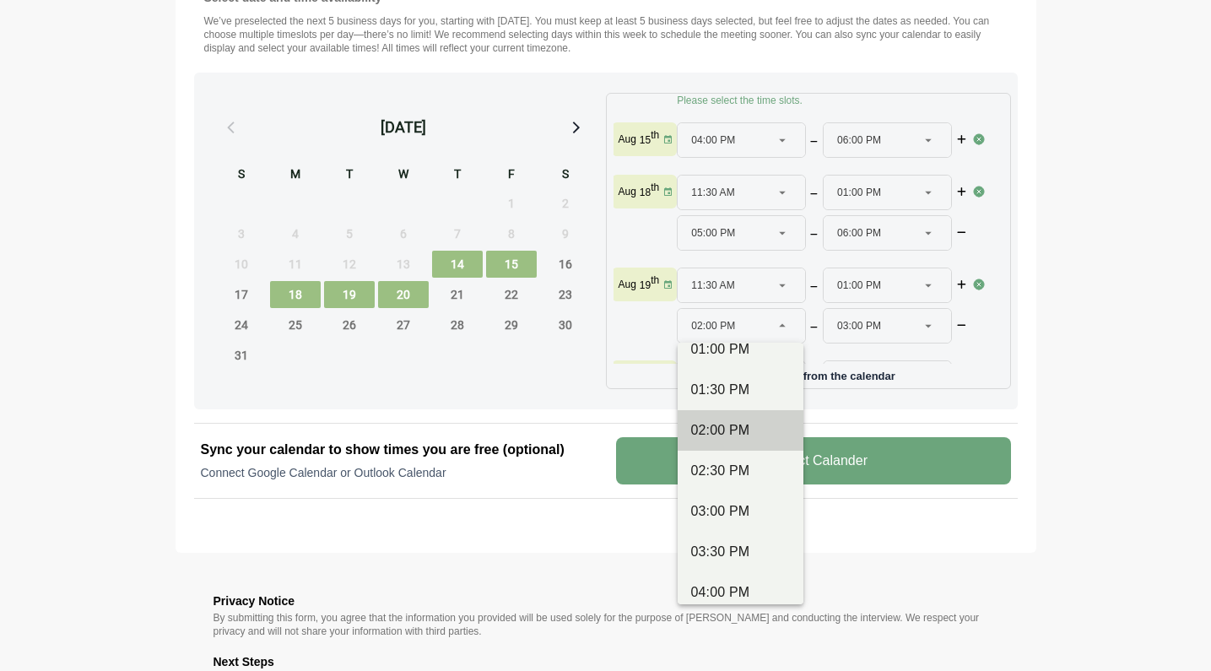
scroll to position [739, 0]
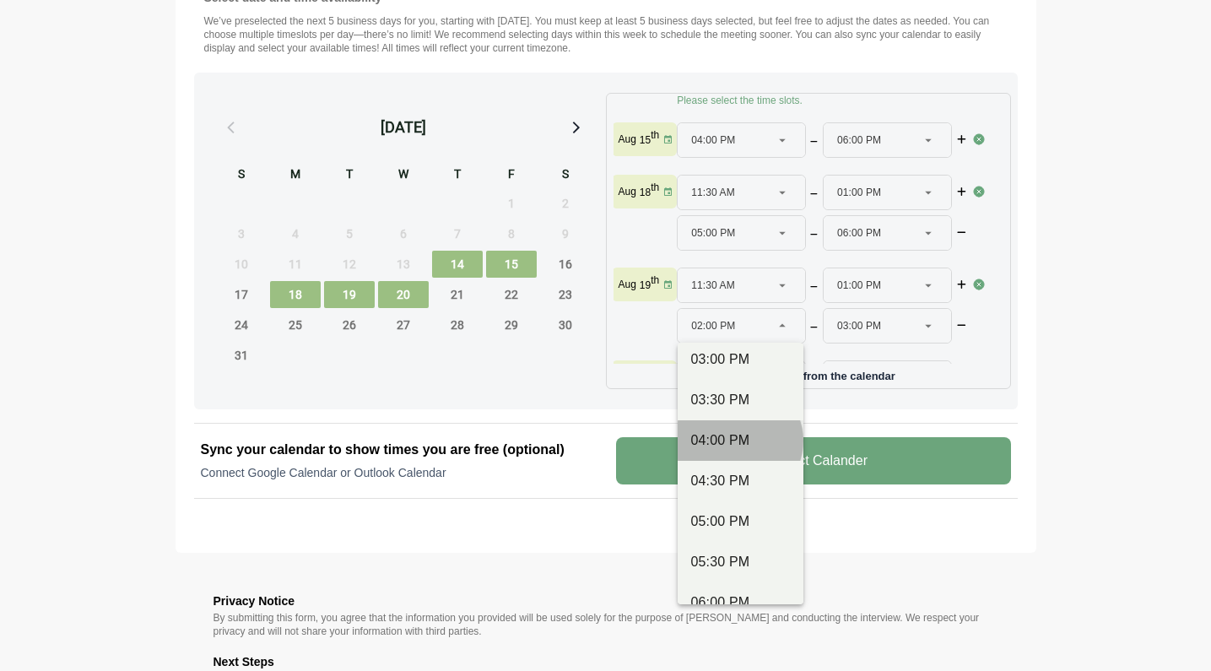
click at [728, 441] on div "04:00 PM" at bounding box center [740, 441] width 99 height 20
type input "********"
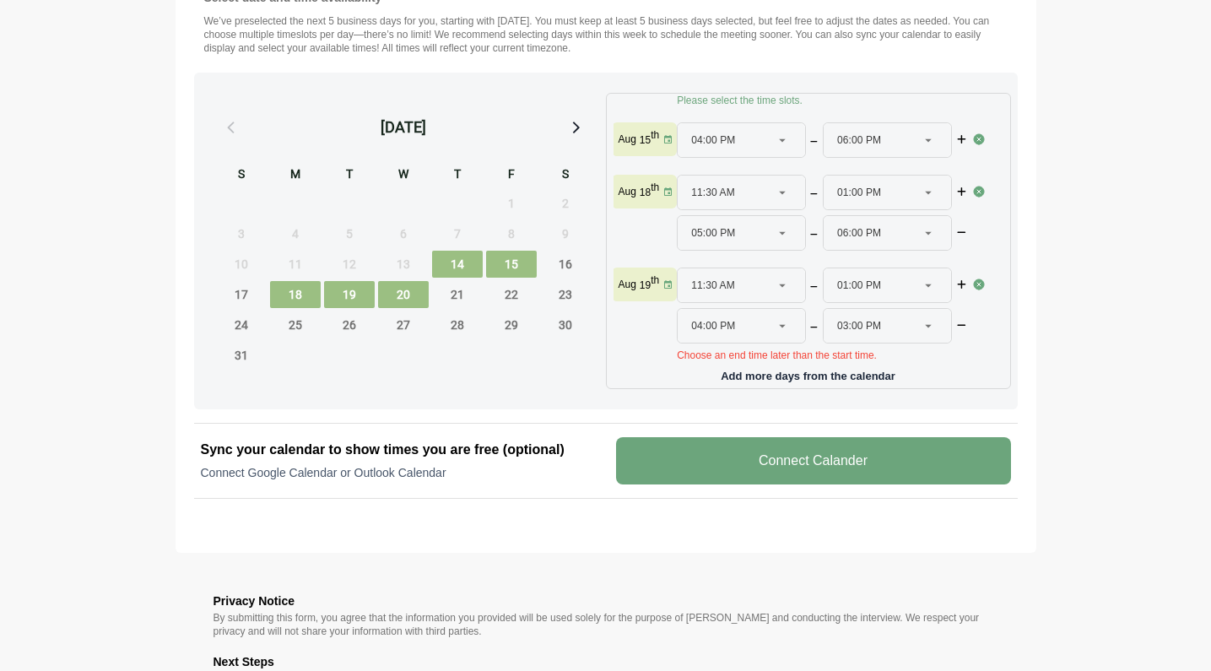
click at [927, 324] on icon at bounding box center [928, 325] width 15 height 15
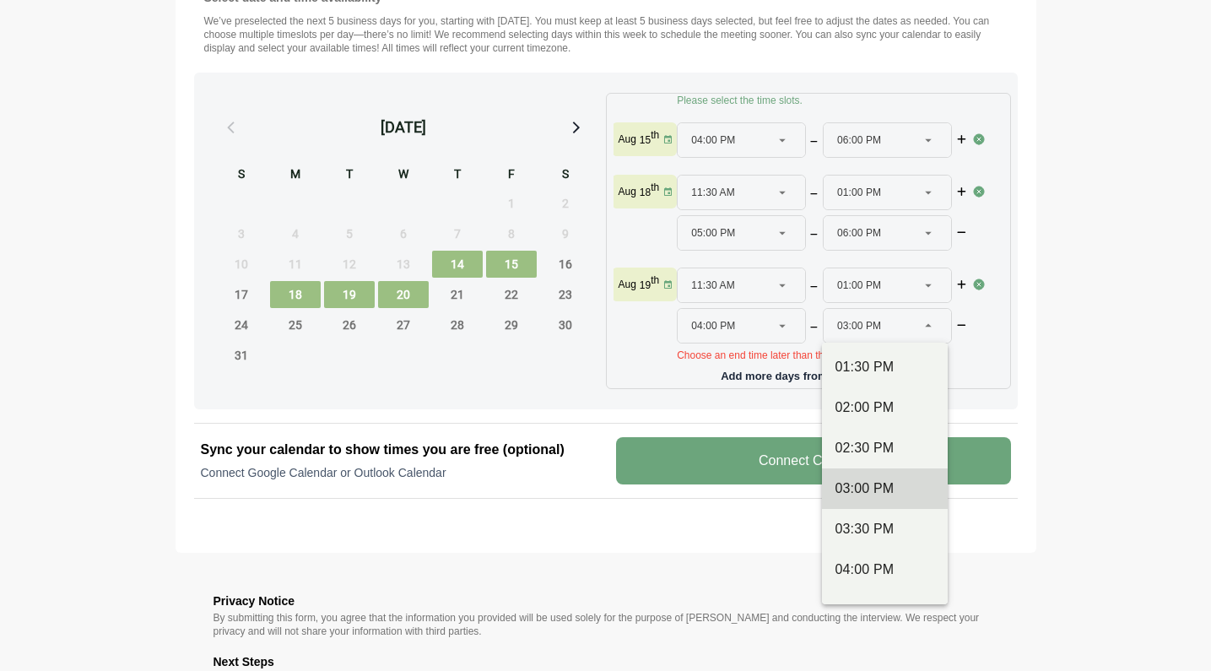
scroll to position [799, 0]
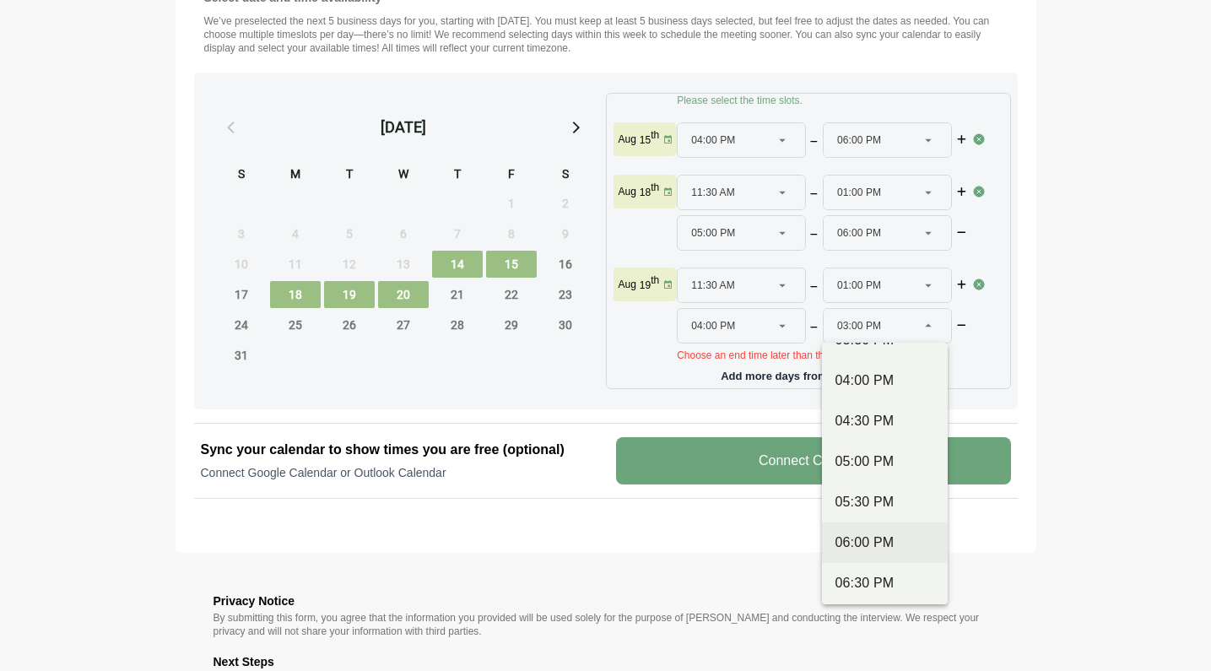
click at [891, 550] on div "06:00 PM" at bounding box center [885, 543] width 99 height 20
type input "********"
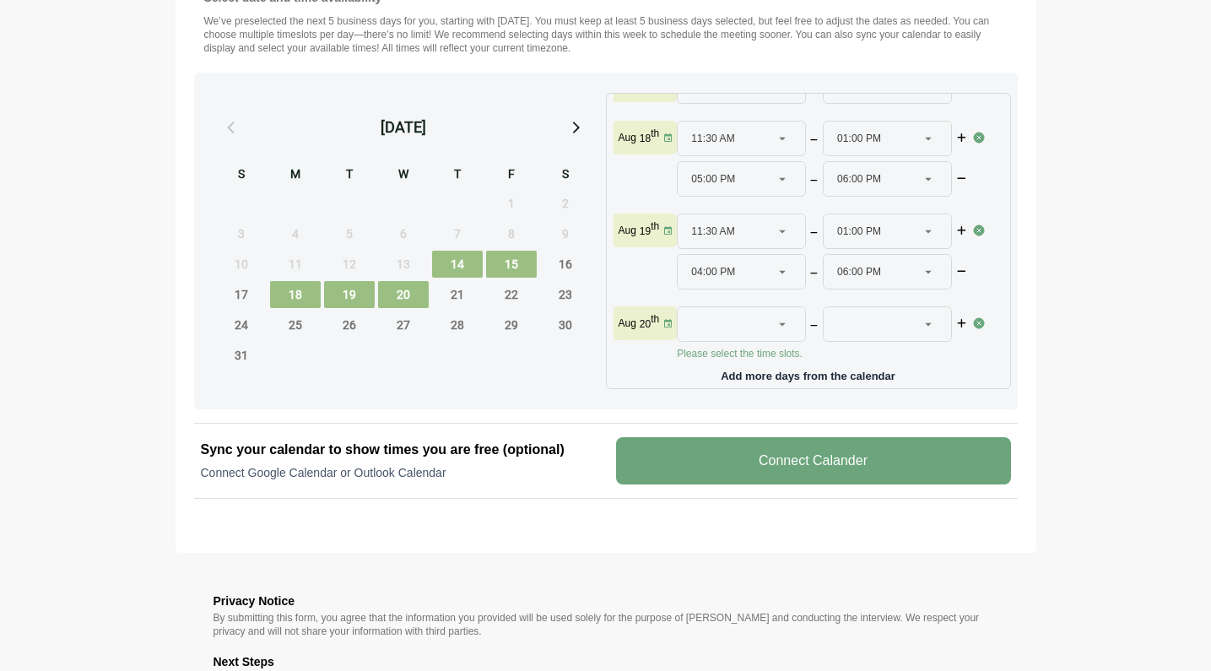
scroll to position [760, 0]
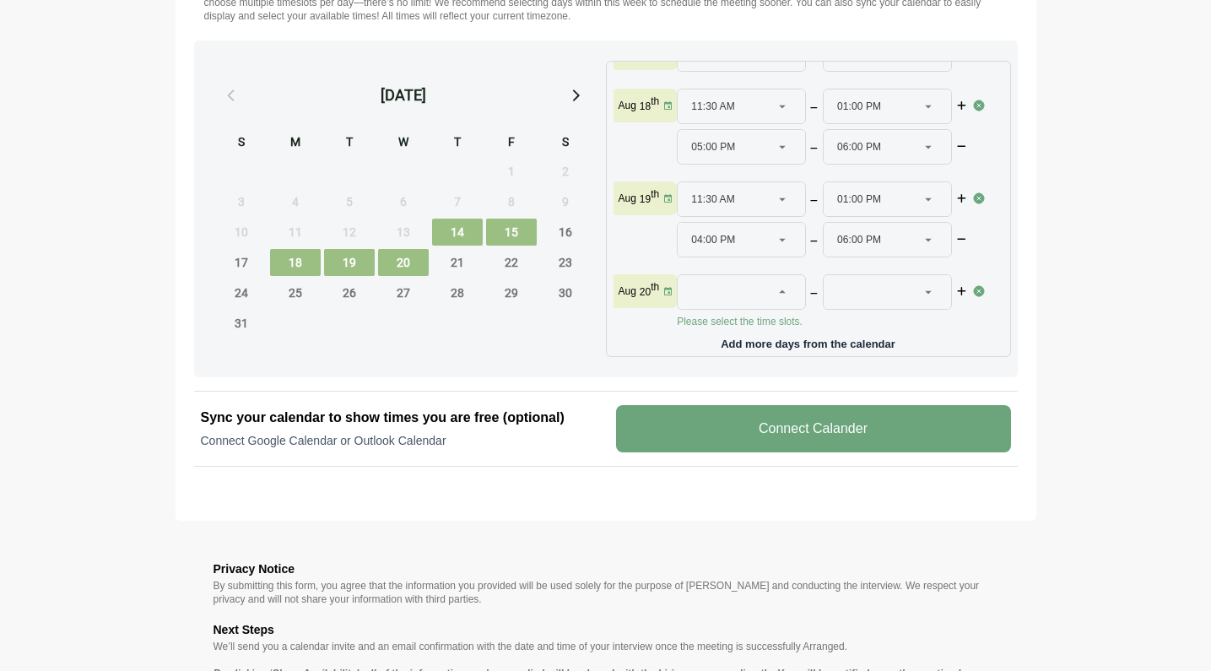
click at [778, 284] on icon at bounding box center [782, 291] width 15 height 15
click at [779, 284] on icon at bounding box center [782, 291] width 15 height 15
click at [776, 284] on icon at bounding box center [782, 291] width 15 height 15
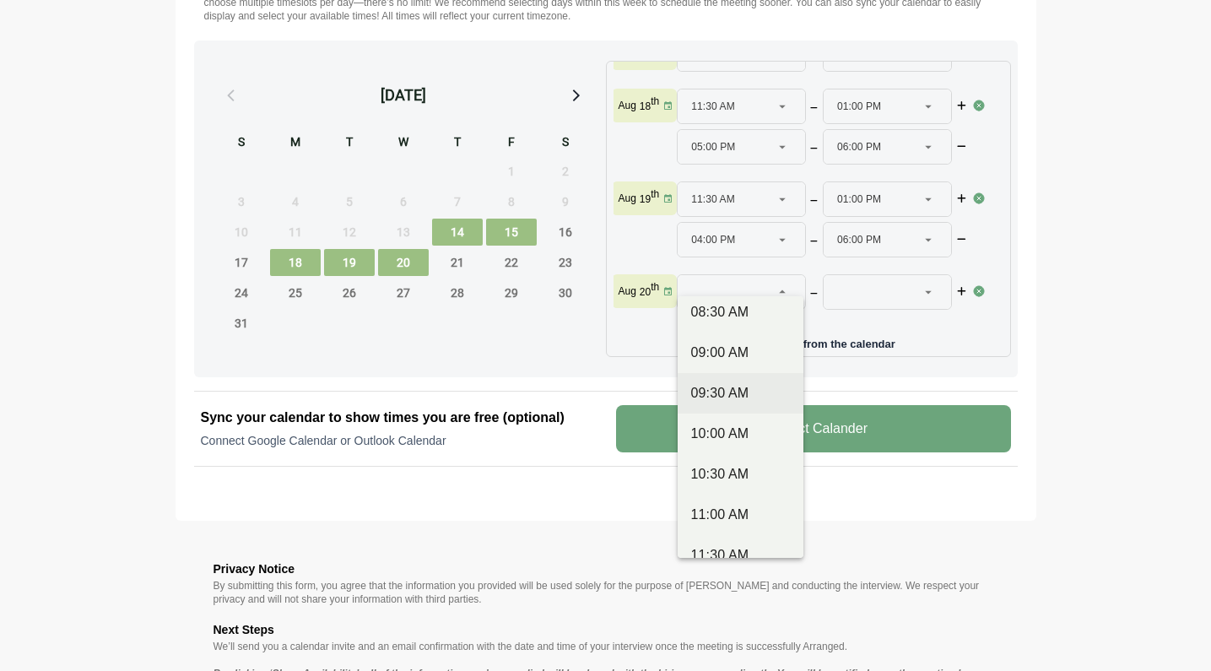
scroll to position [241, 0]
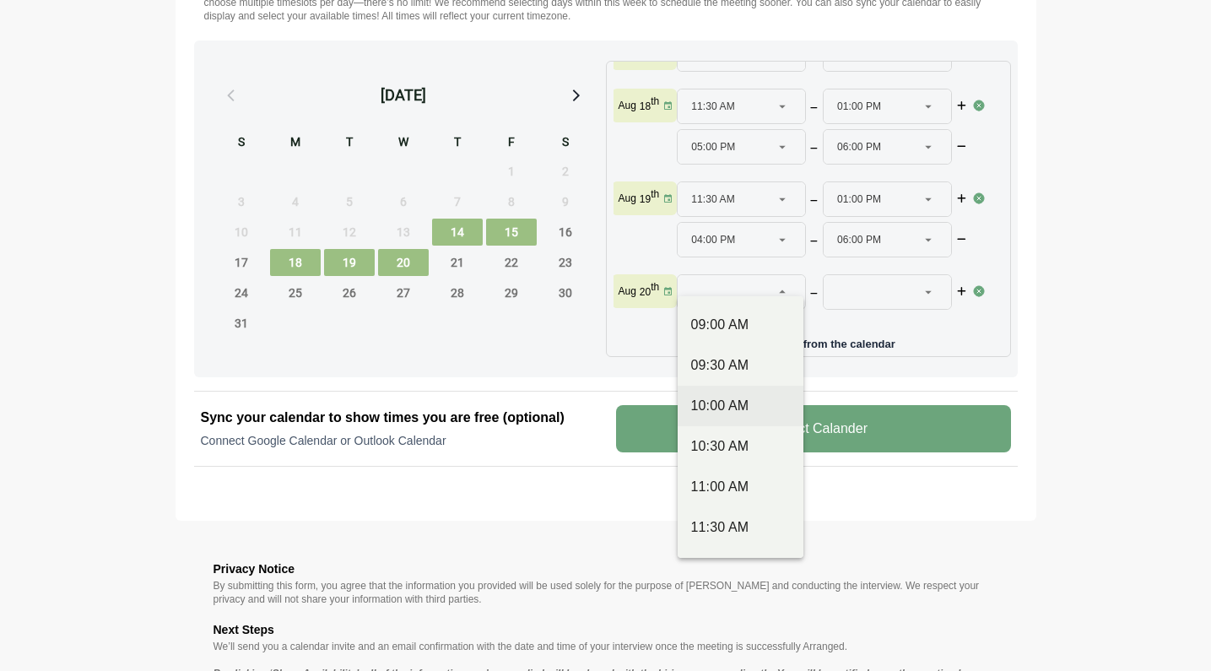
click at [758, 404] on div "10:00 AM" at bounding box center [740, 406] width 99 height 20
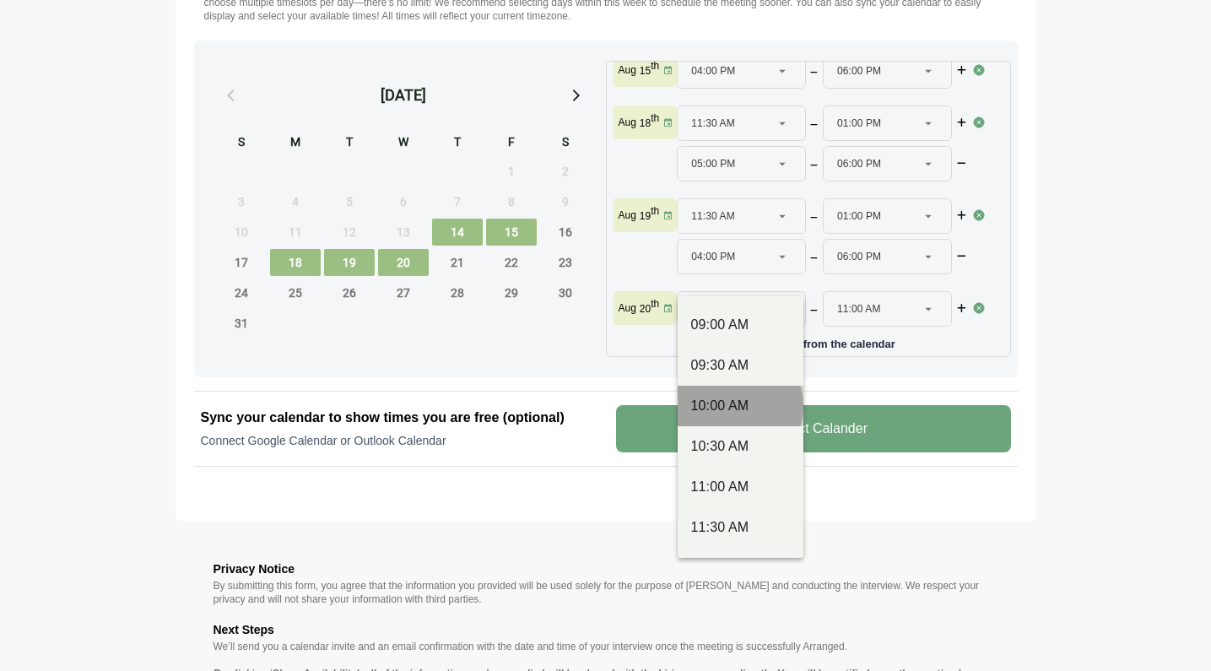
type input "********"
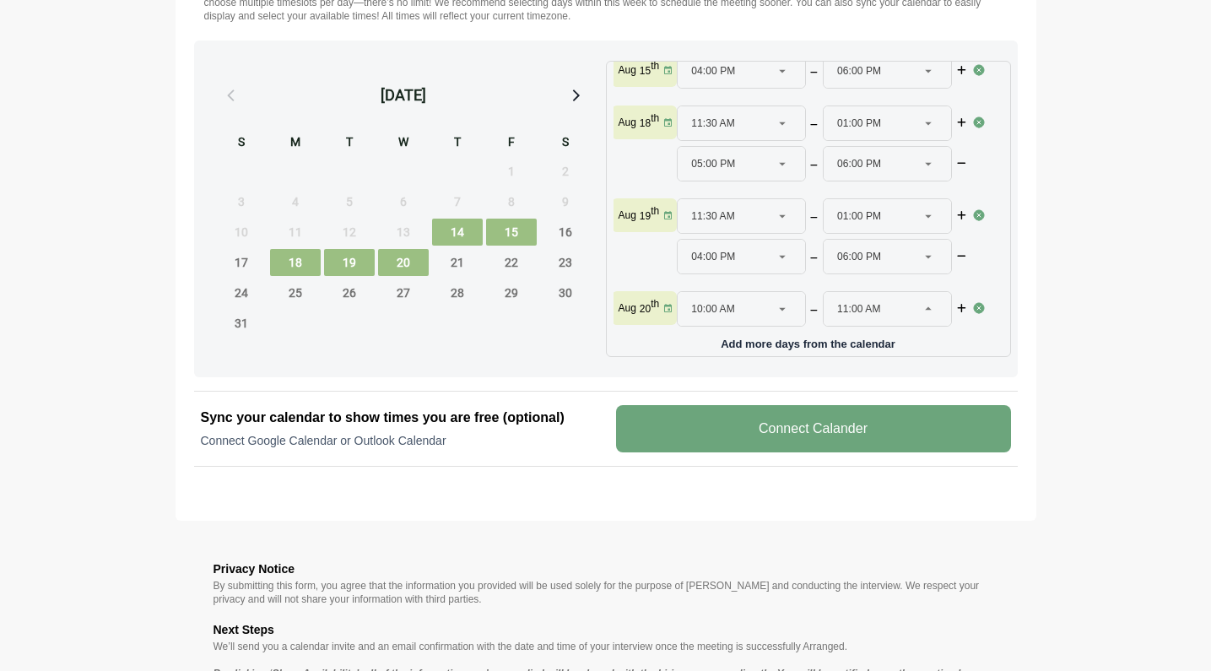
click at [925, 301] on icon at bounding box center [928, 308] width 15 height 15
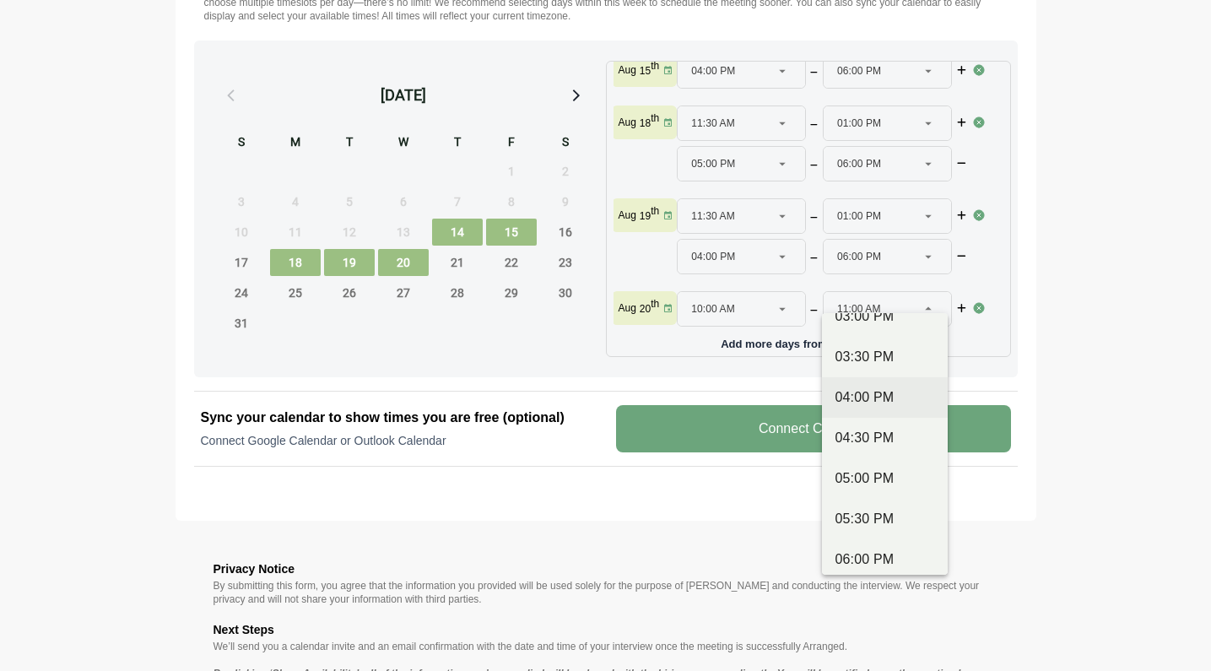
scroll to position [783, 0]
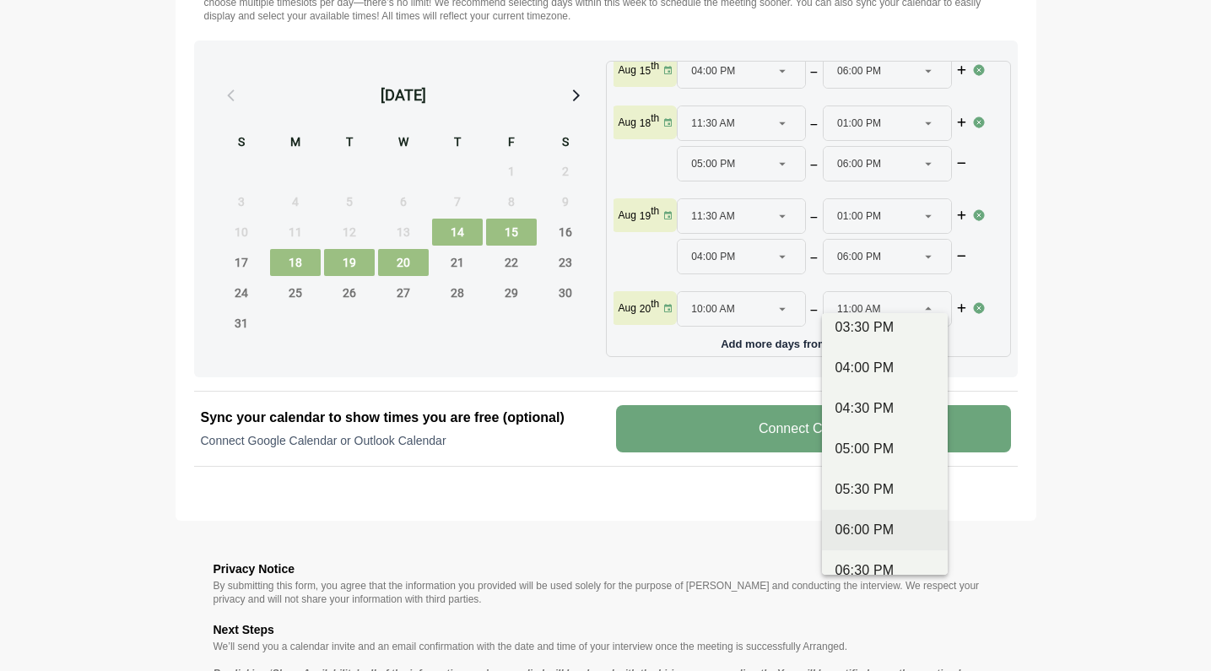
click at [865, 533] on div "06:00 PM" at bounding box center [885, 530] width 99 height 20
type input "********"
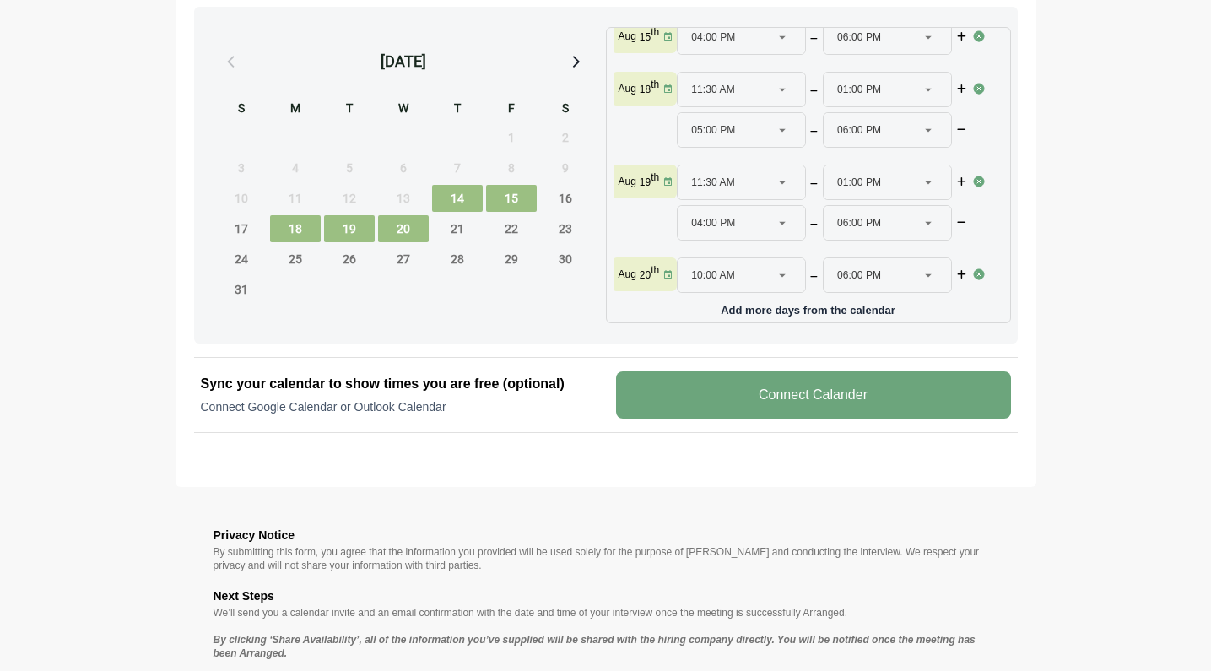
scroll to position [916, 0]
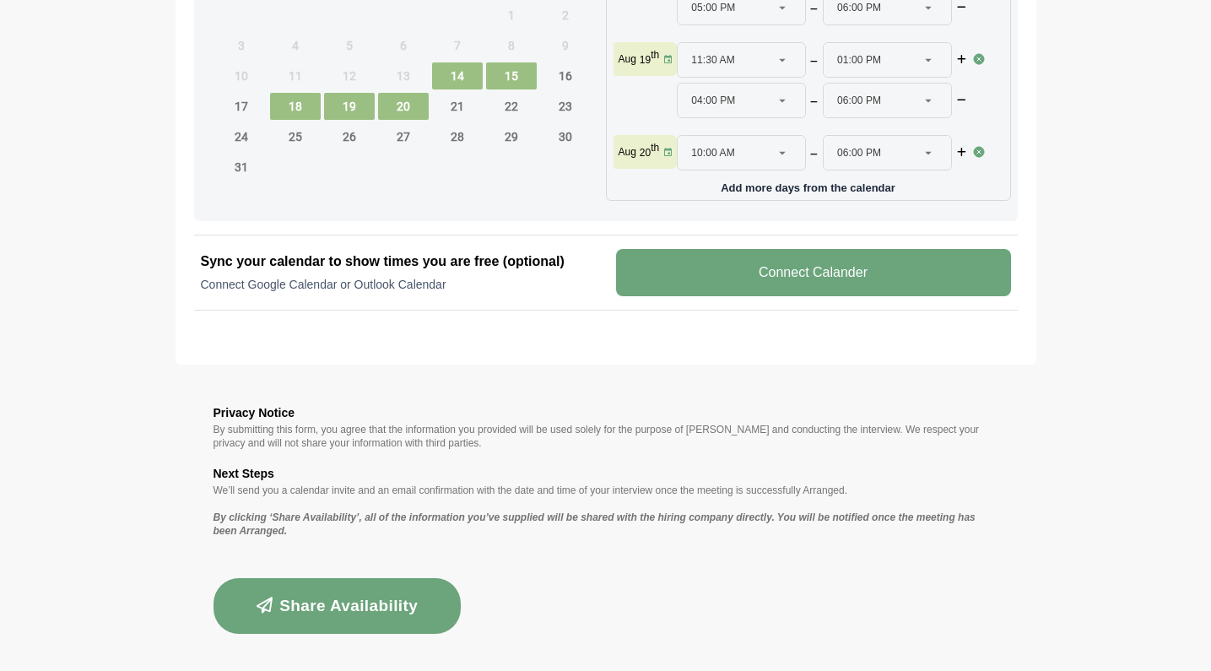
click at [389, 602] on button "Share Availability" at bounding box center [338, 606] width 248 height 56
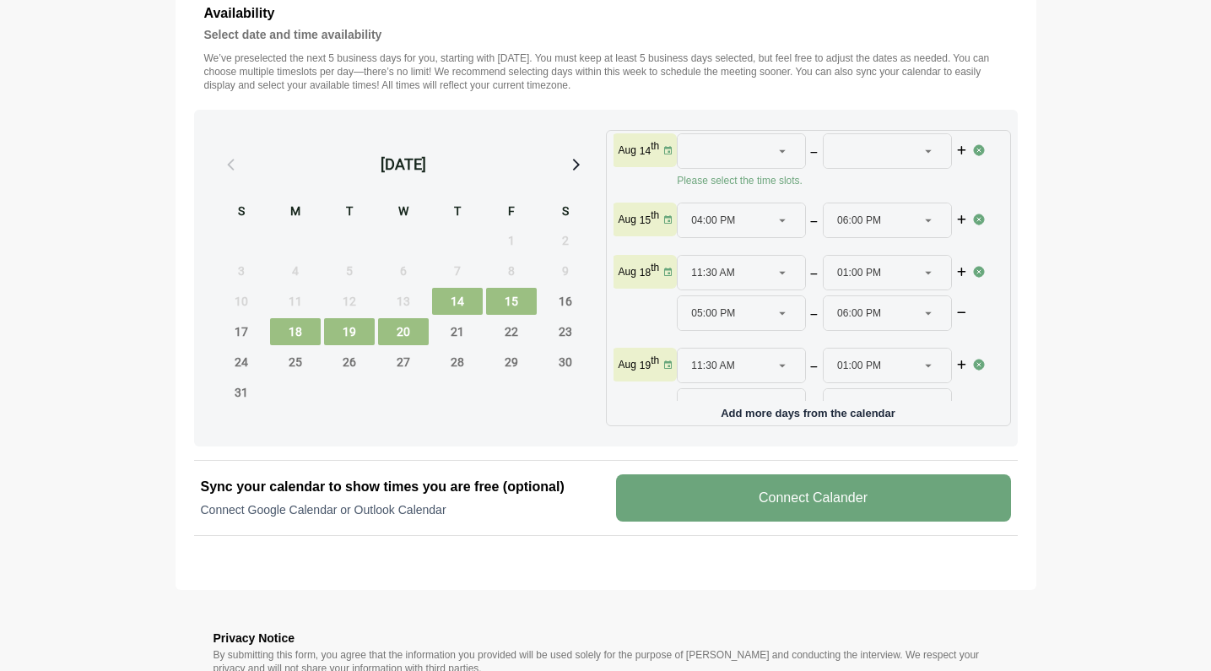
scroll to position [6, 0]
click at [976, 153] on img at bounding box center [979, 154] width 14 height 14
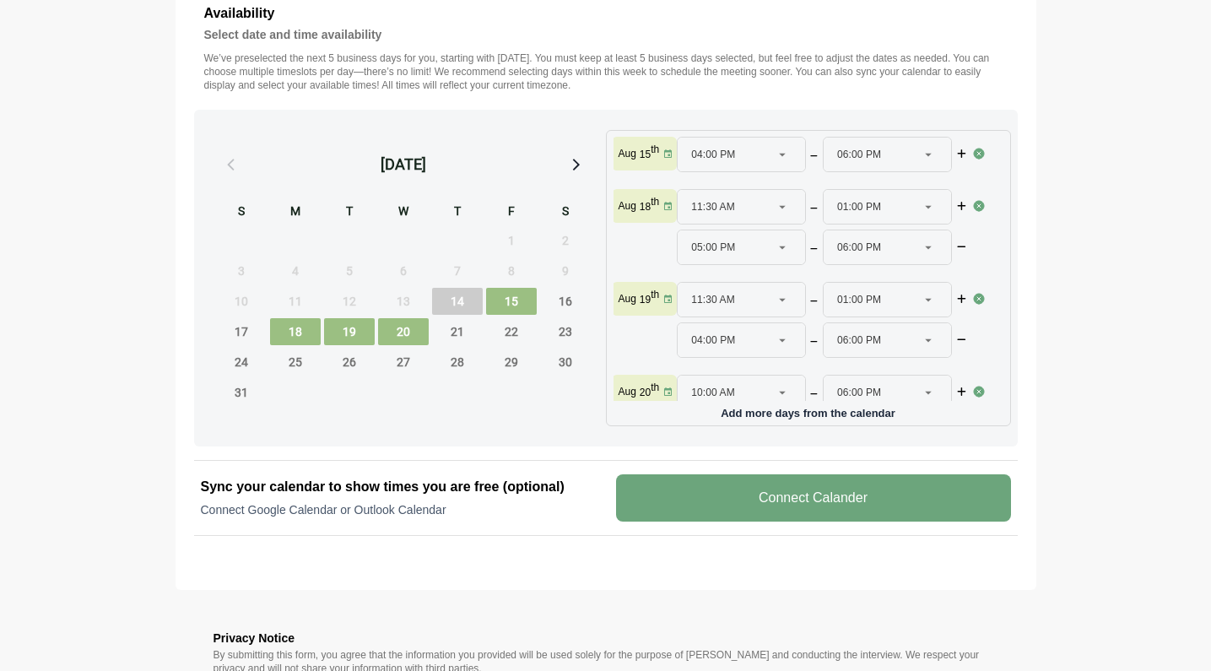
type input "********"
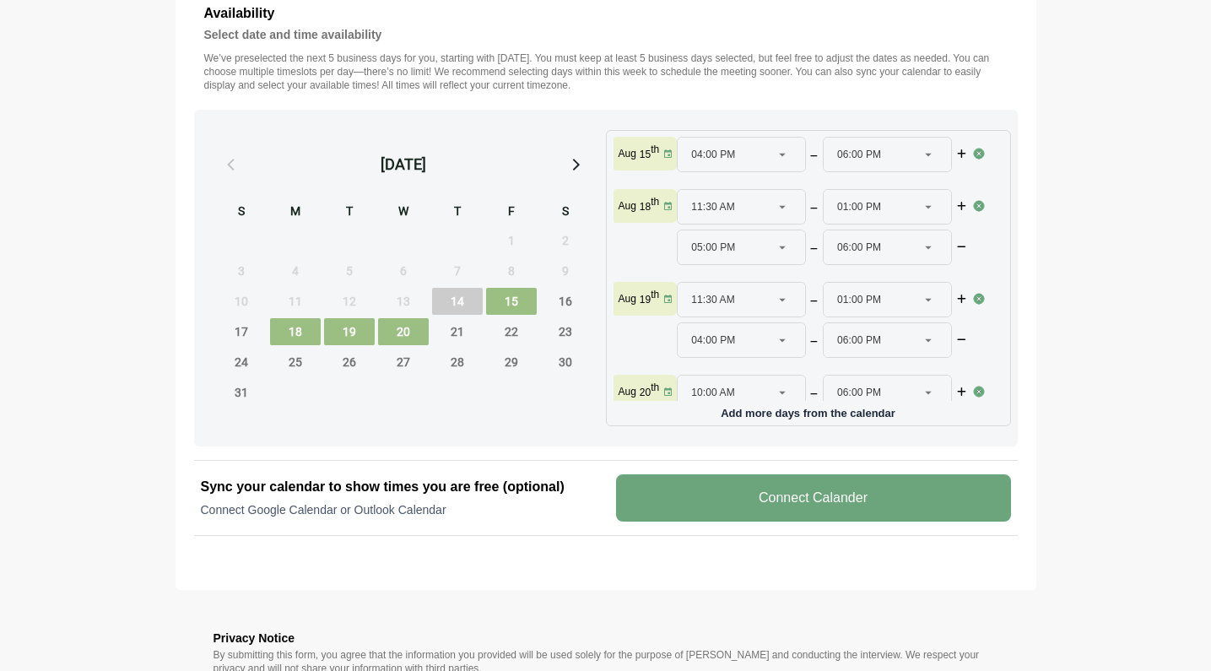
type input "********"
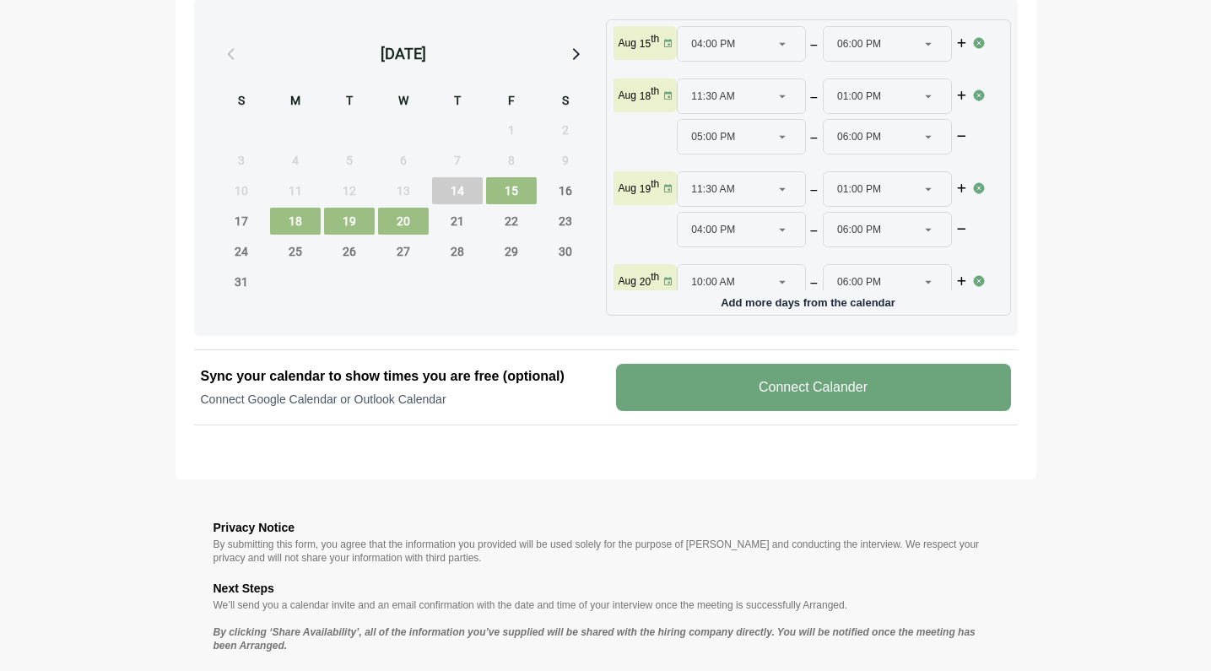
scroll to position [916, 0]
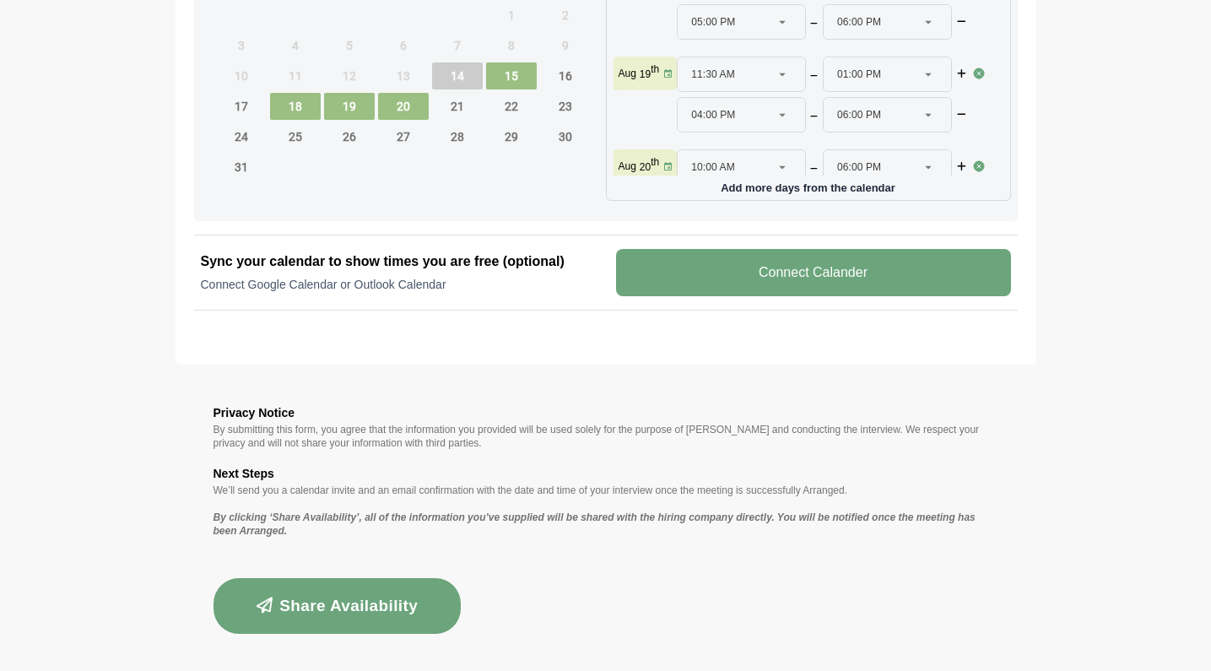
click at [358, 602] on button "Share Availability" at bounding box center [338, 606] width 248 height 56
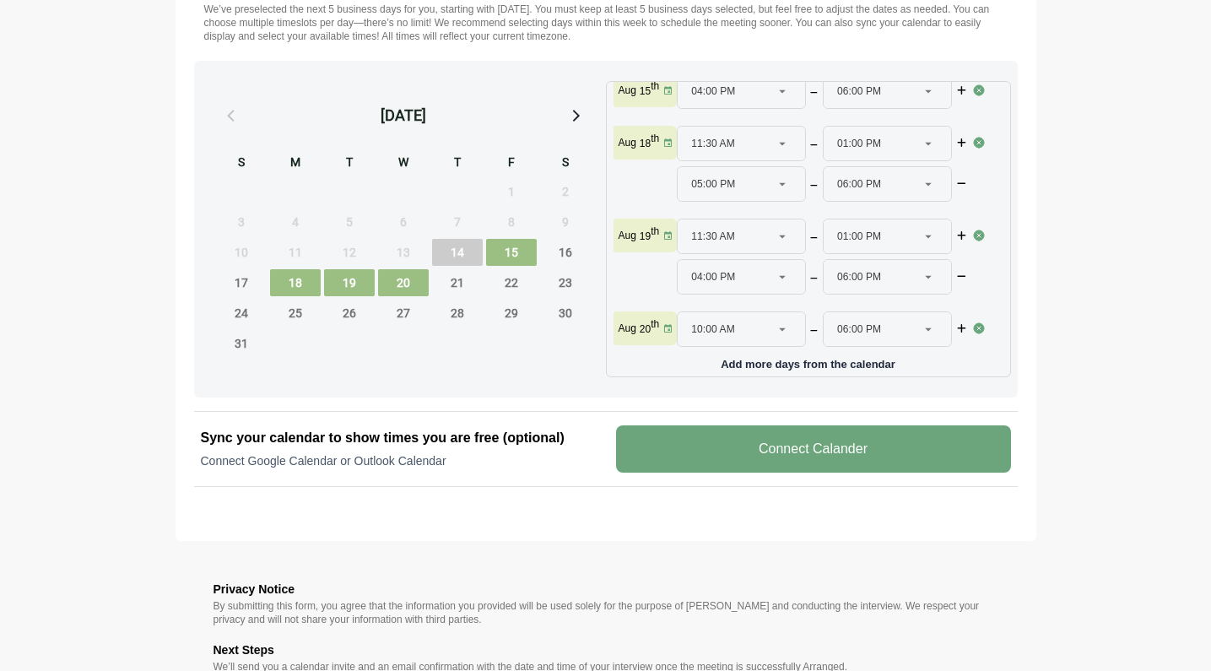
scroll to position [743, 0]
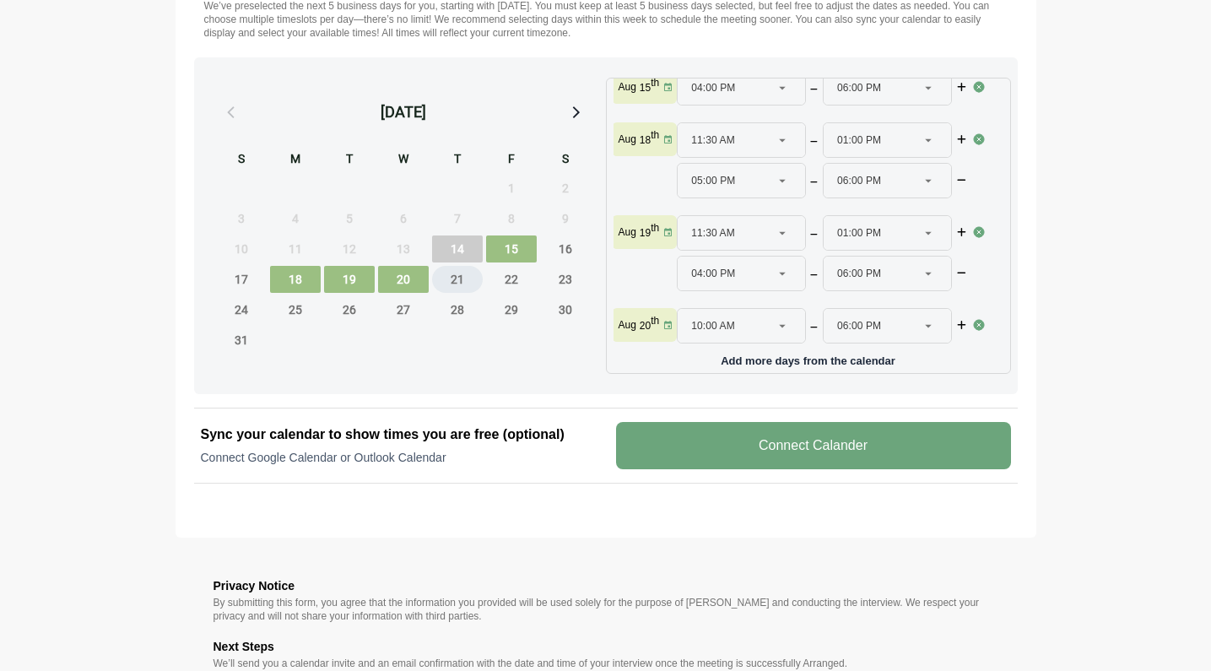
click at [458, 282] on span "21" at bounding box center [457, 279] width 51 height 27
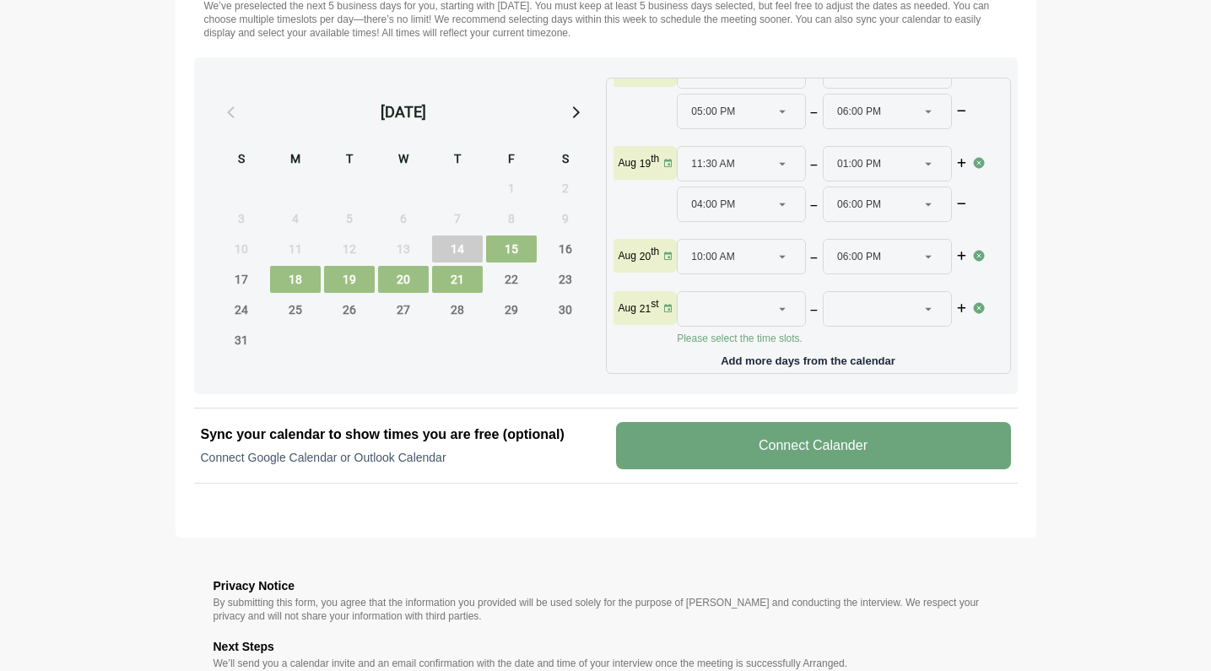
scroll to position [102, 0]
click at [781, 301] on icon at bounding box center [782, 308] width 15 height 15
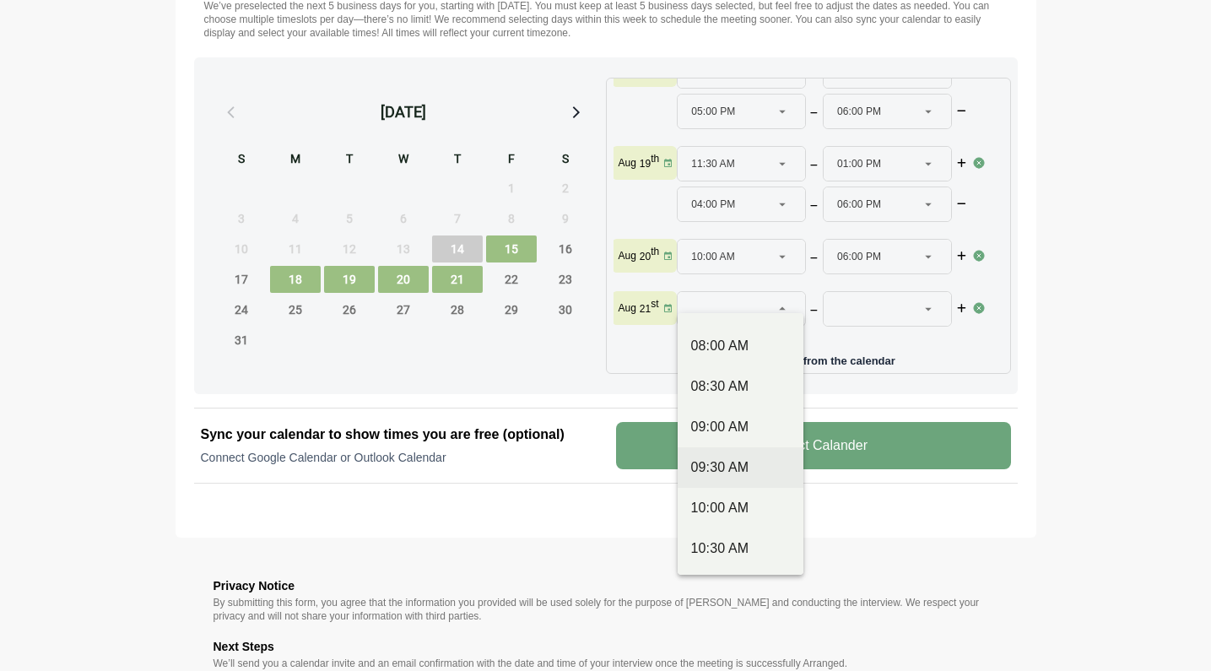
scroll to position [190, 0]
click at [737, 472] on div "10:00 AM" at bounding box center [740, 474] width 99 height 20
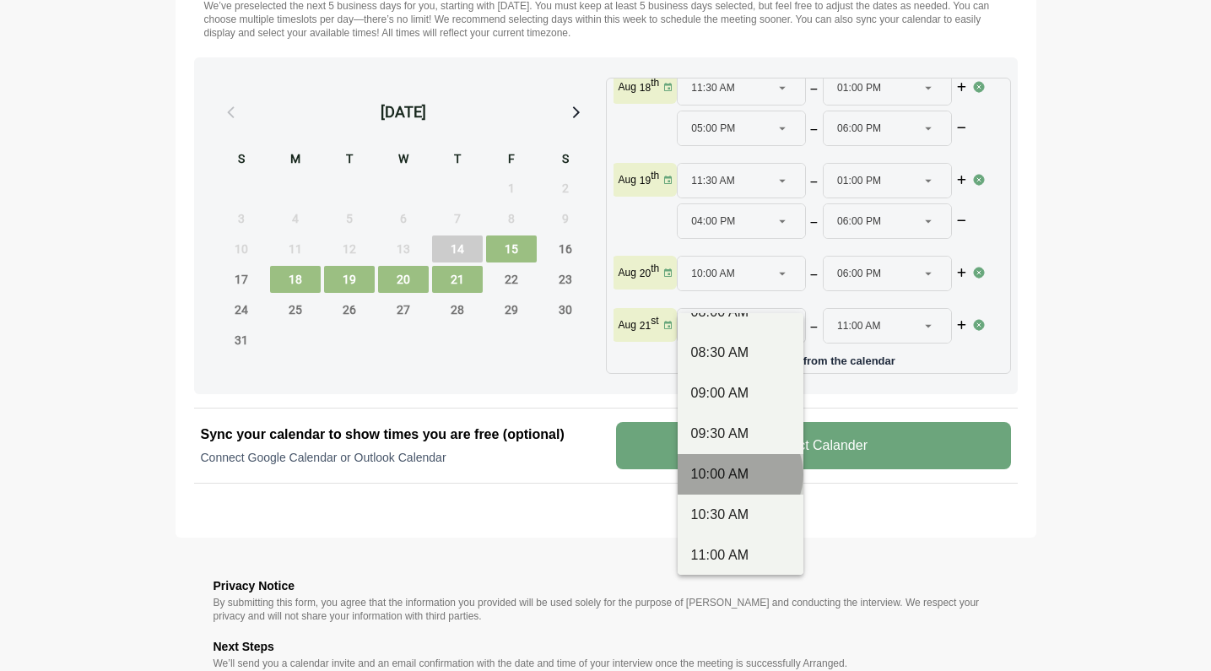
type input "********"
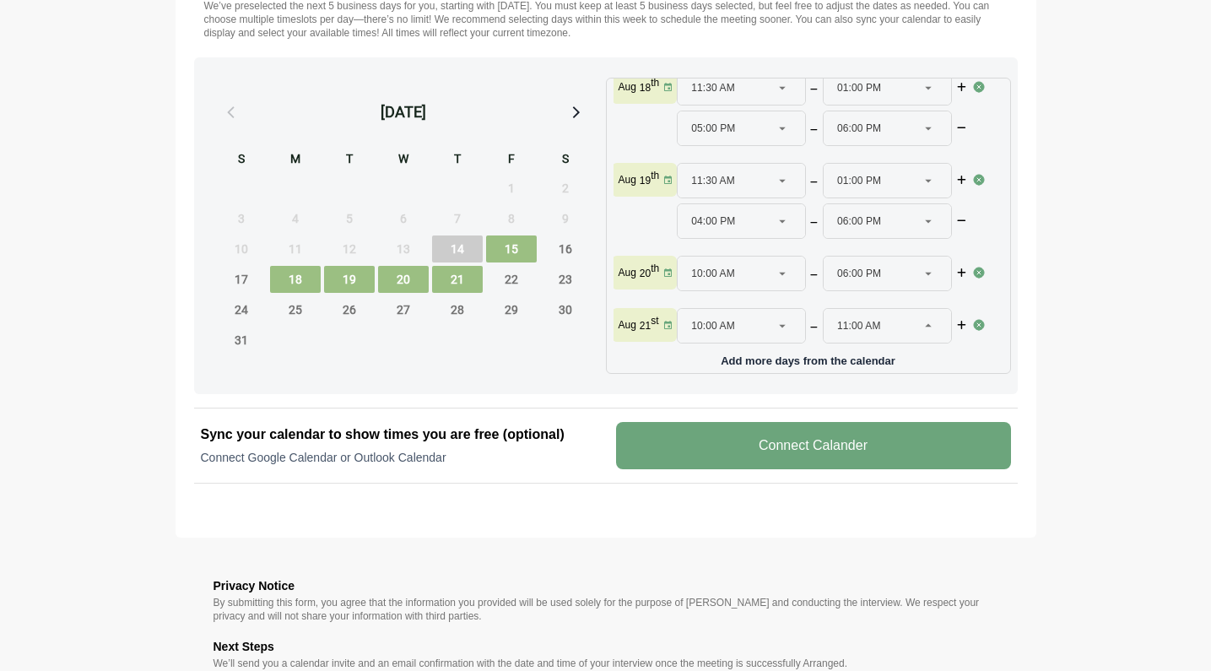
click at [927, 318] on icon at bounding box center [928, 325] width 15 height 15
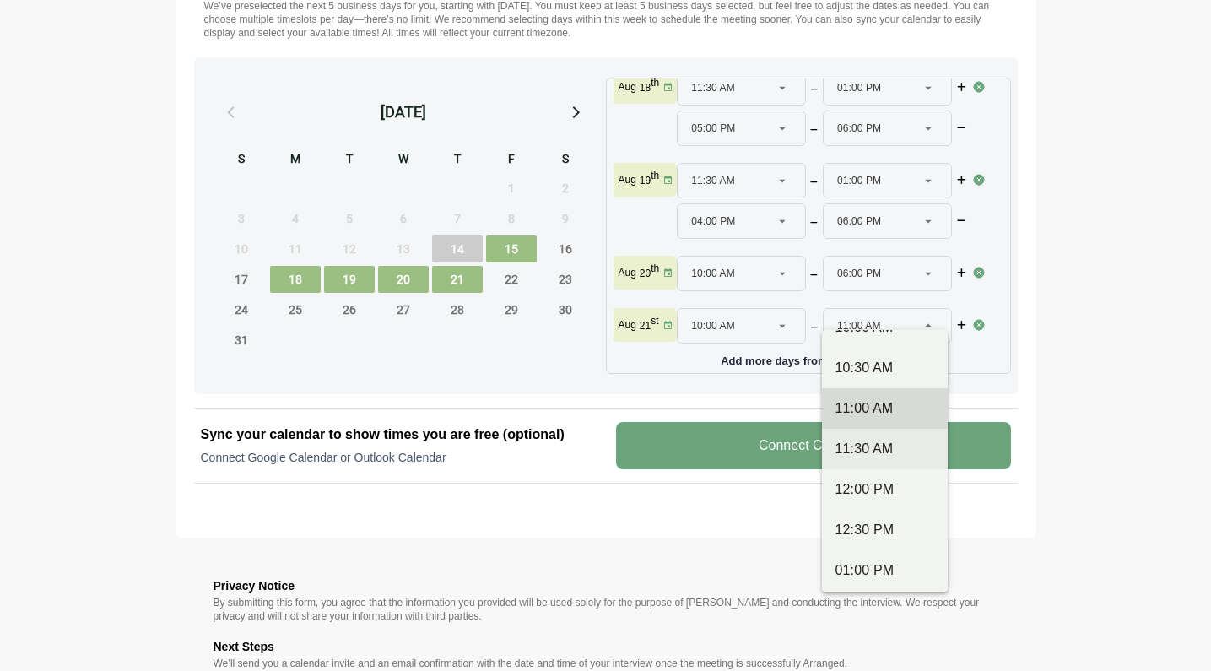
scroll to position [387, 0]
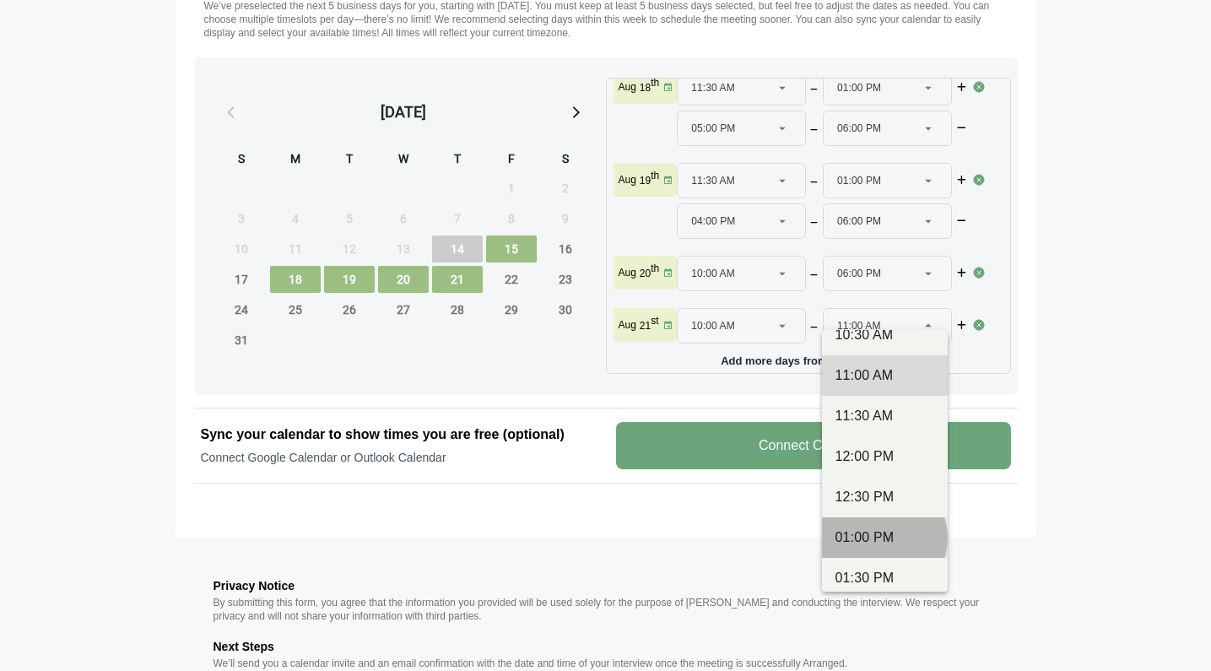
click at [873, 532] on div "01:00 PM" at bounding box center [885, 538] width 99 height 20
type input "********"
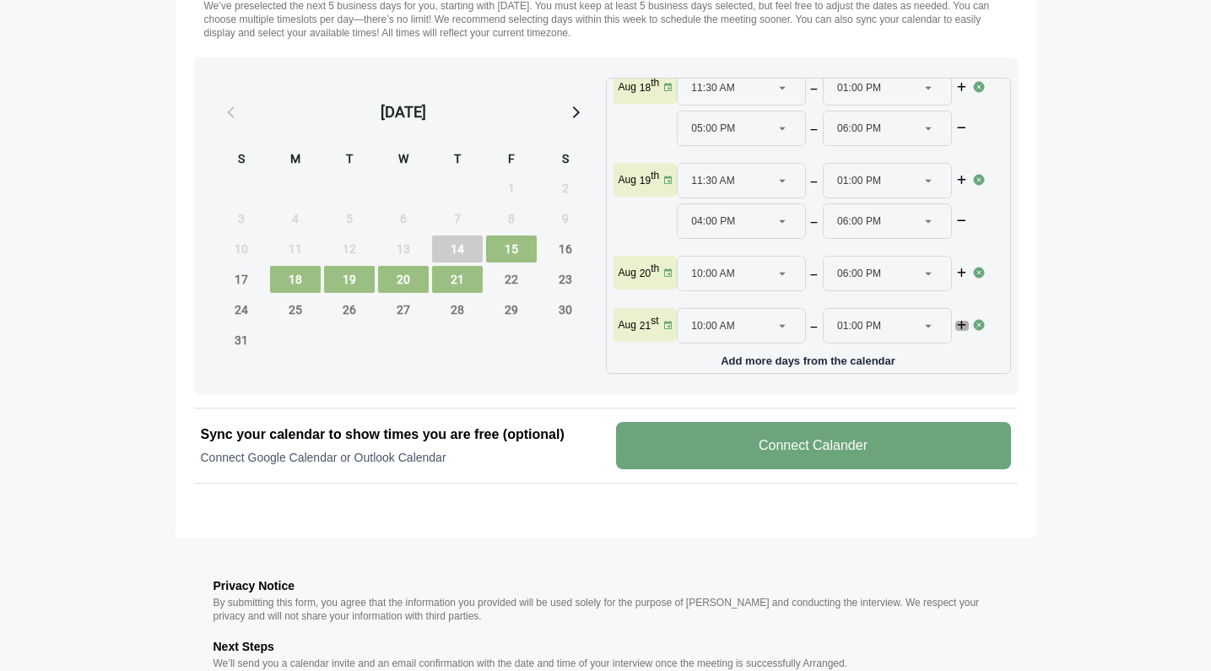
click at [962, 321] on icon "button" at bounding box center [962, 326] width 12 height 10
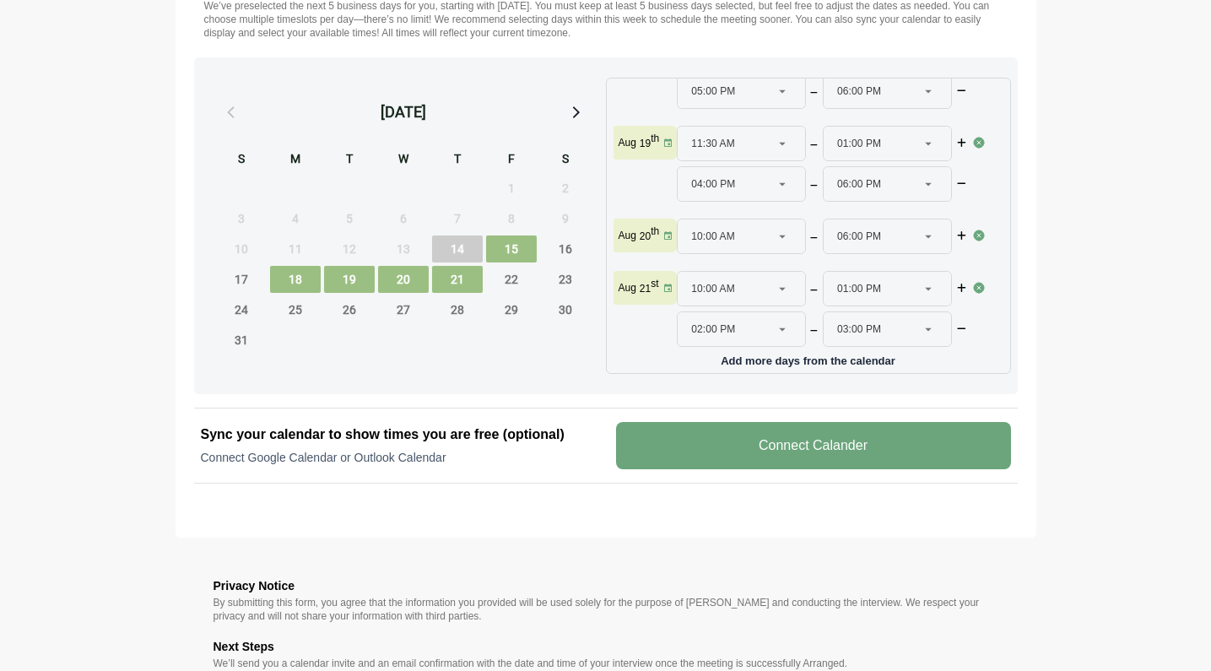
scroll to position [113, 0]
click at [782, 322] on icon at bounding box center [782, 325] width 15 height 15
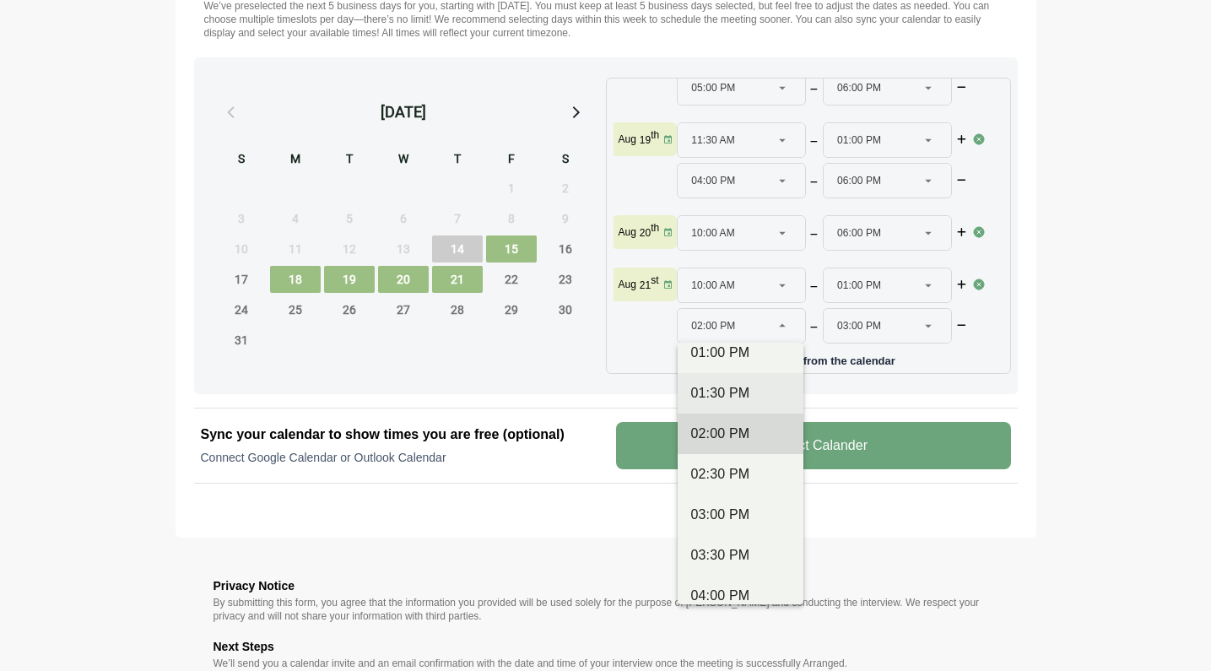
scroll to position [723, 0]
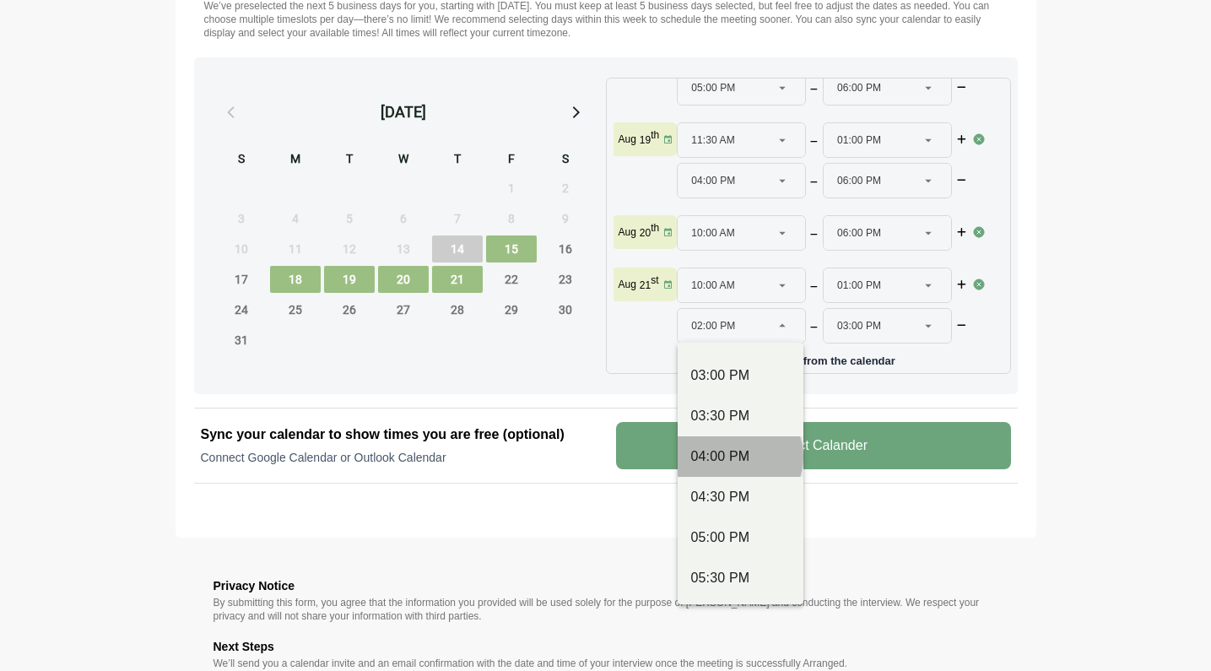
click at [734, 458] on div "04:00 PM" at bounding box center [740, 457] width 99 height 20
type input "********"
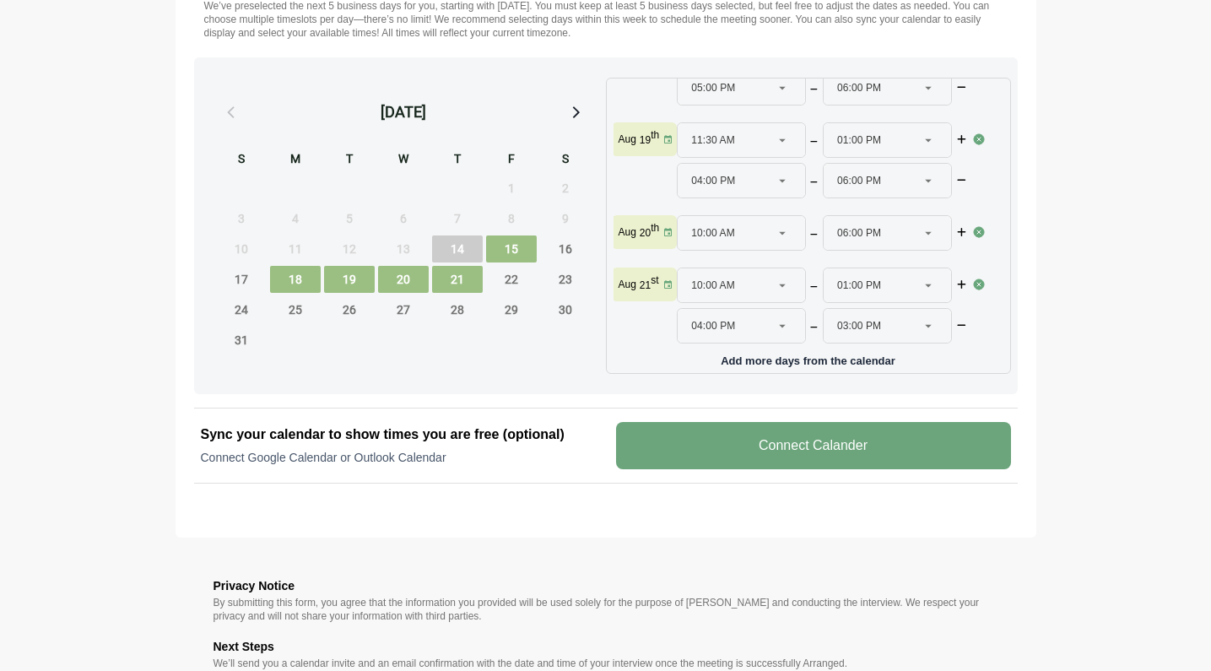
click at [924, 322] on icon at bounding box center [928, 325] width 15 height 15
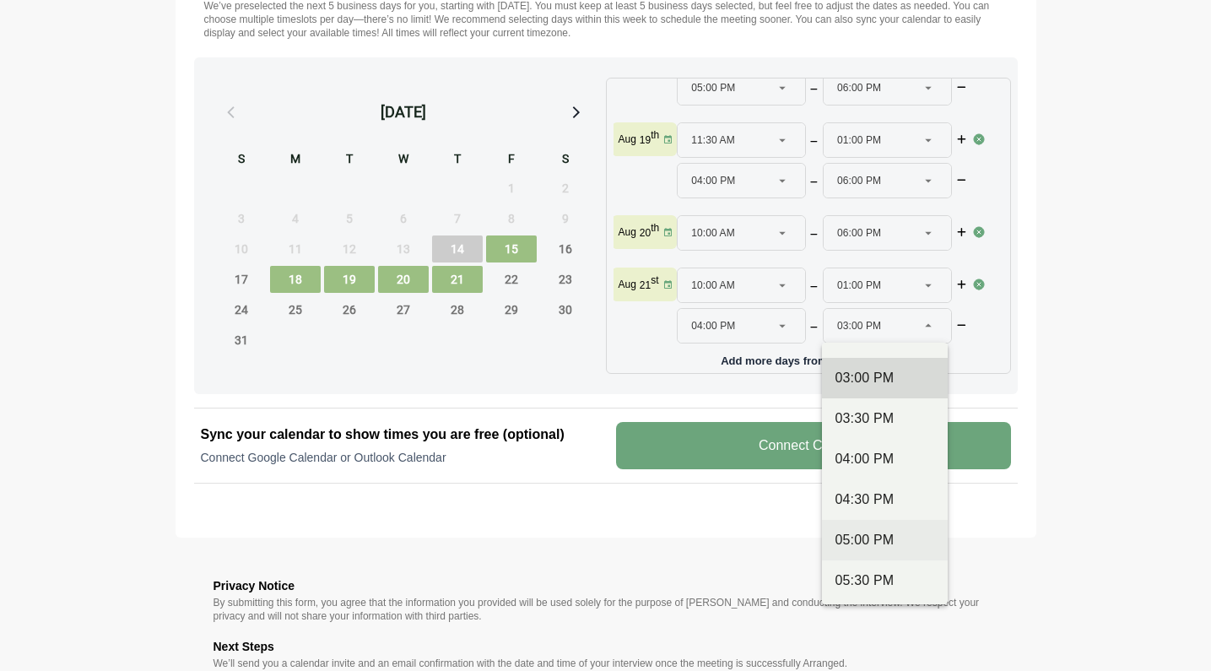
scroll to position [846, 0]
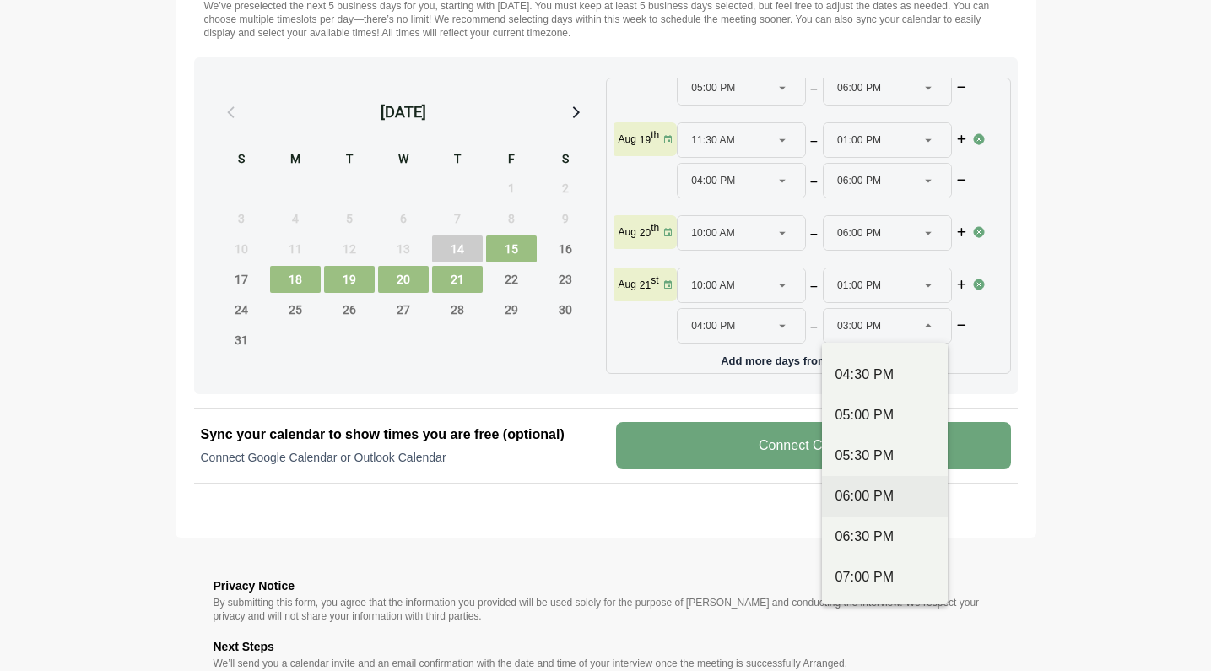
click at [881, 502] on div "06:00 PM" at bounding box center [885, 496] width 99 height 20
type input "********"
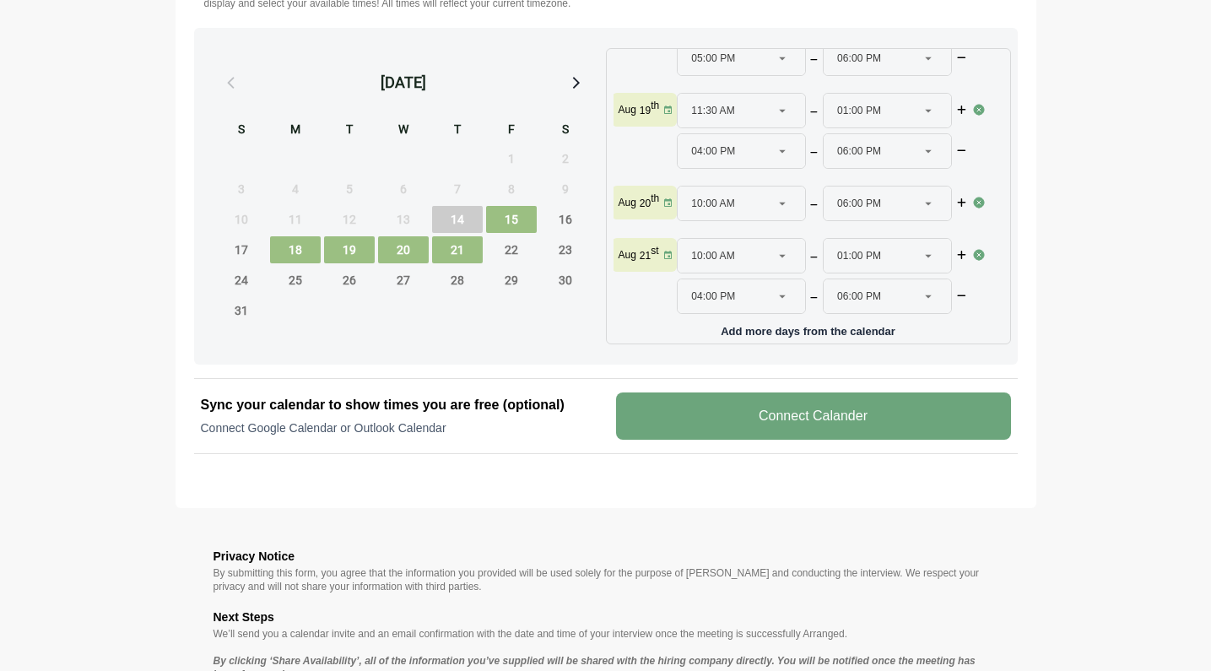
scroll to position [844, 0]
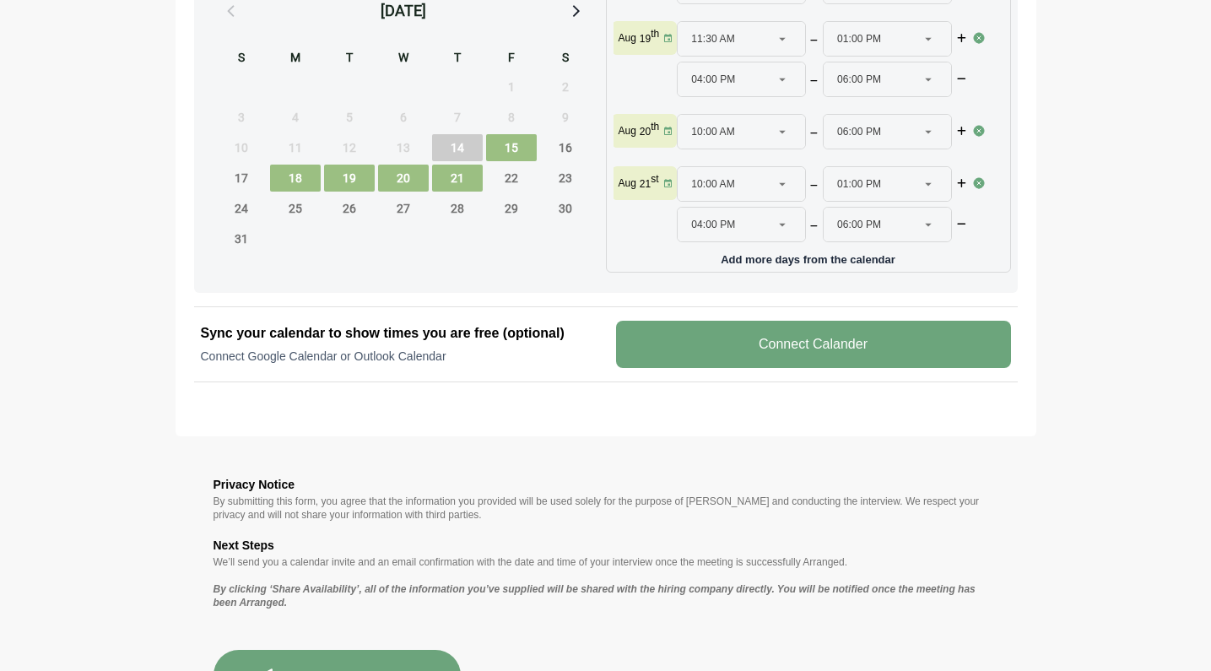
click at [307, 657] on button "Share Availability" at bounding box center [338, 678] width 248 height 56
